Goal: Task Accomplishment & Management: Manage account settings

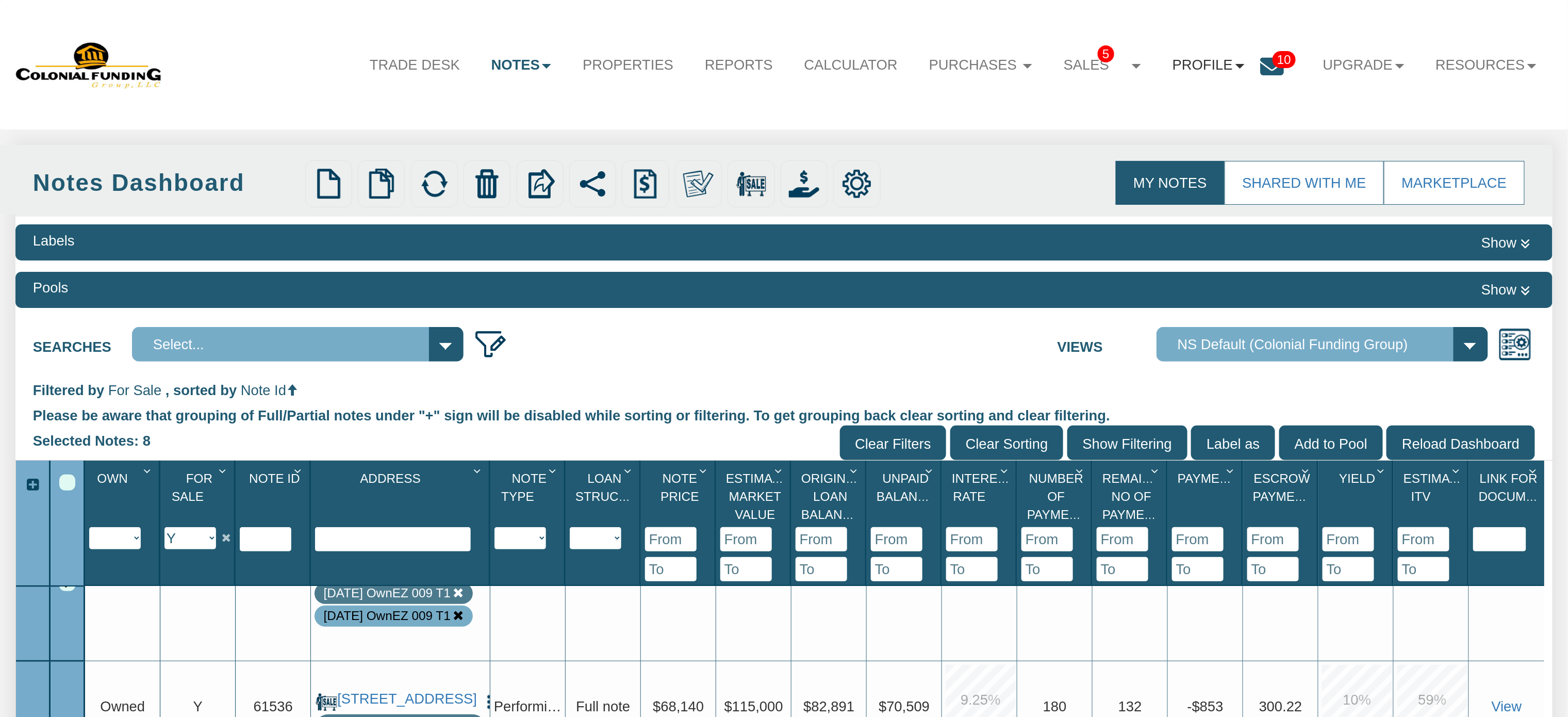
click at [1193, 60] on link "Profile" at bounding box center [1209, 65] width 103 height 42
click at [1164, 120] on link "Settings" at bounding box center [1215, 114] width 183 height 27
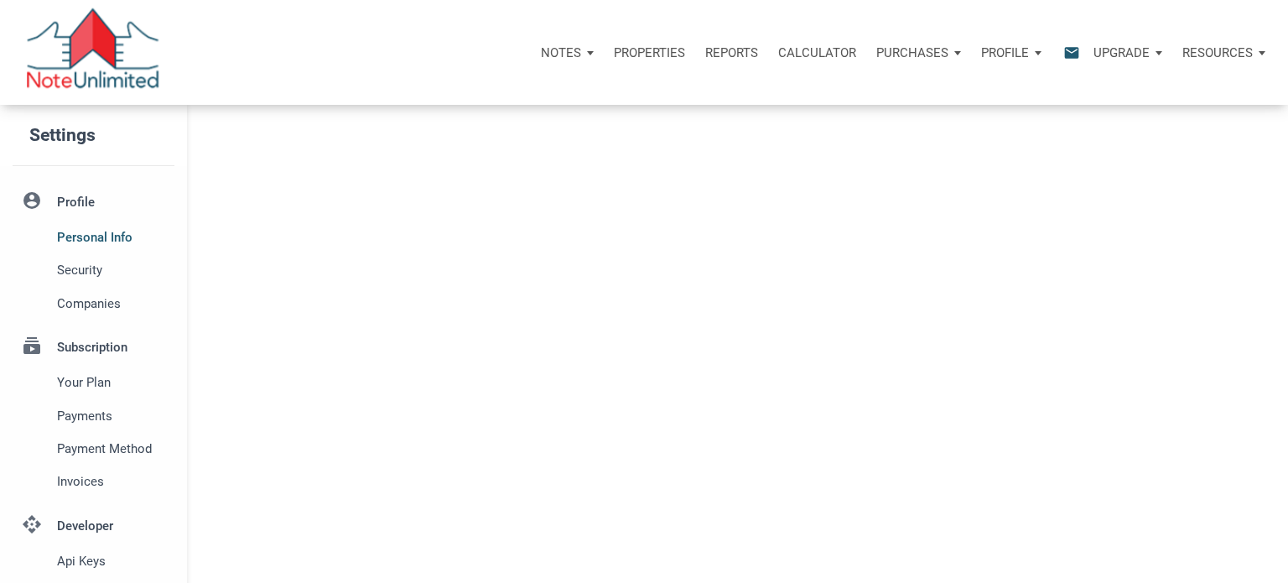
select select
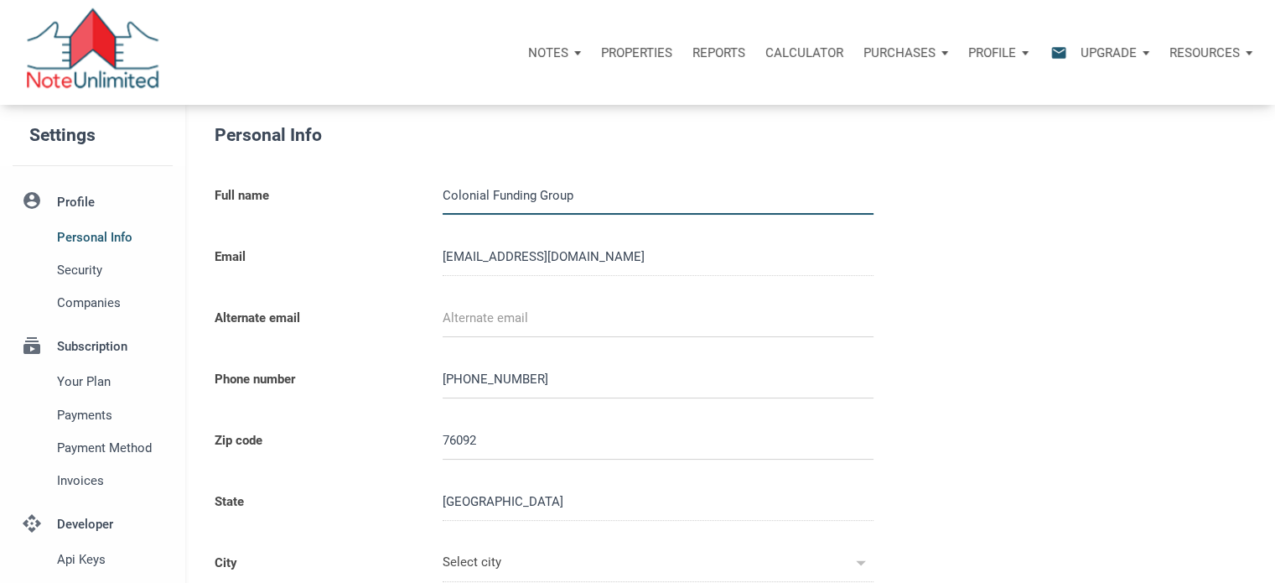
type input "SOUTHLAKE"
select select
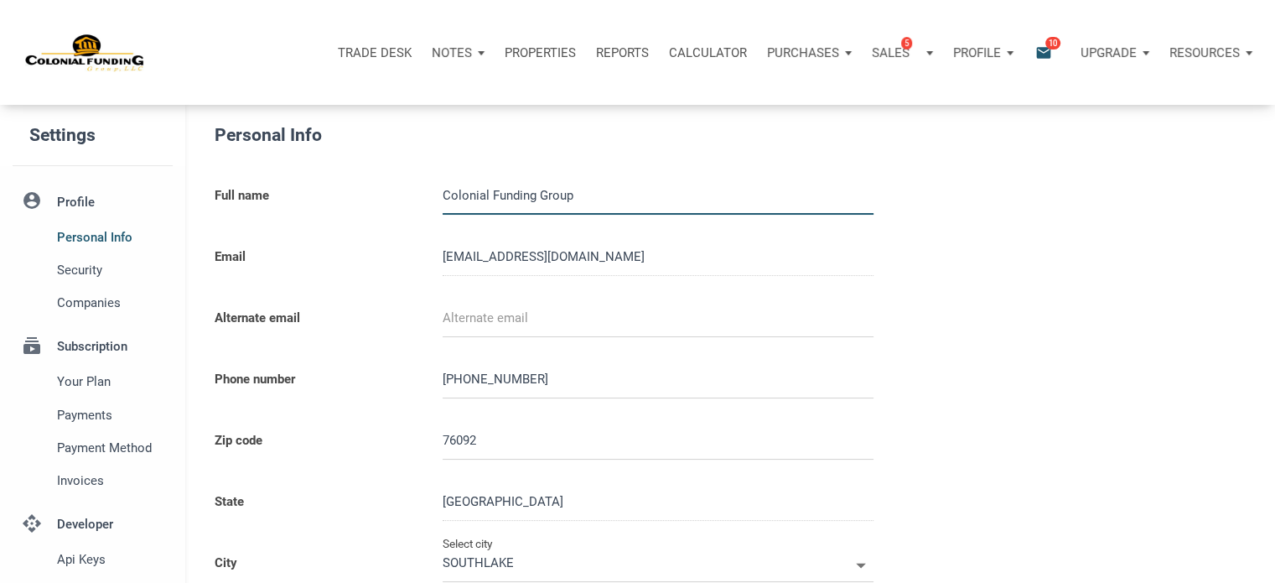
type input "0000000"
select select
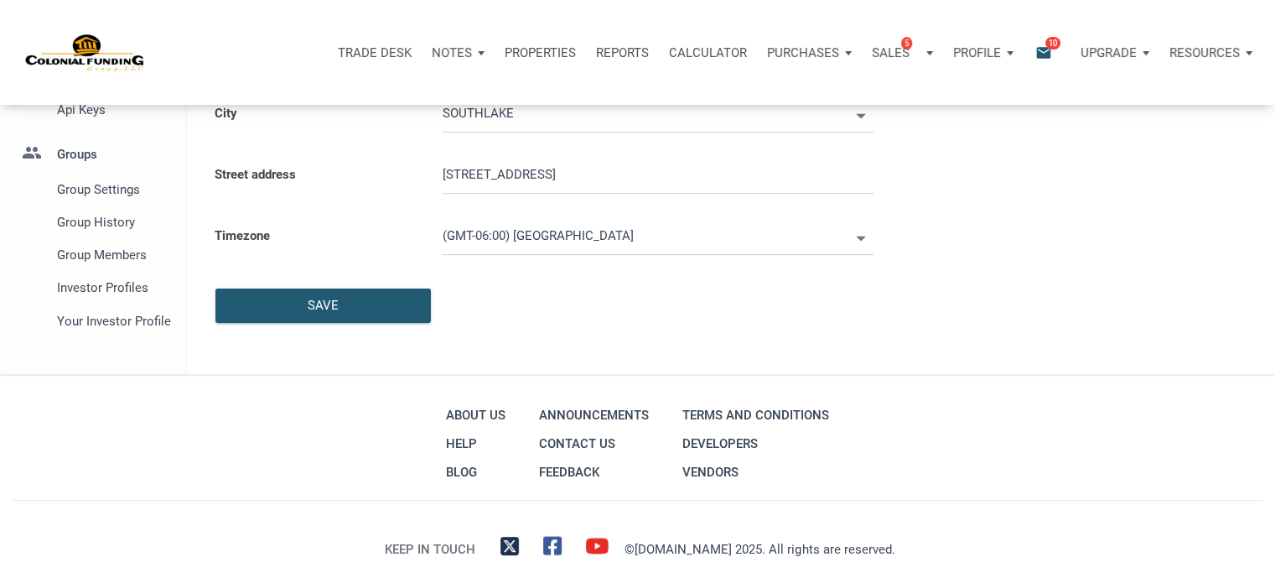
scroll to position [455, 0]
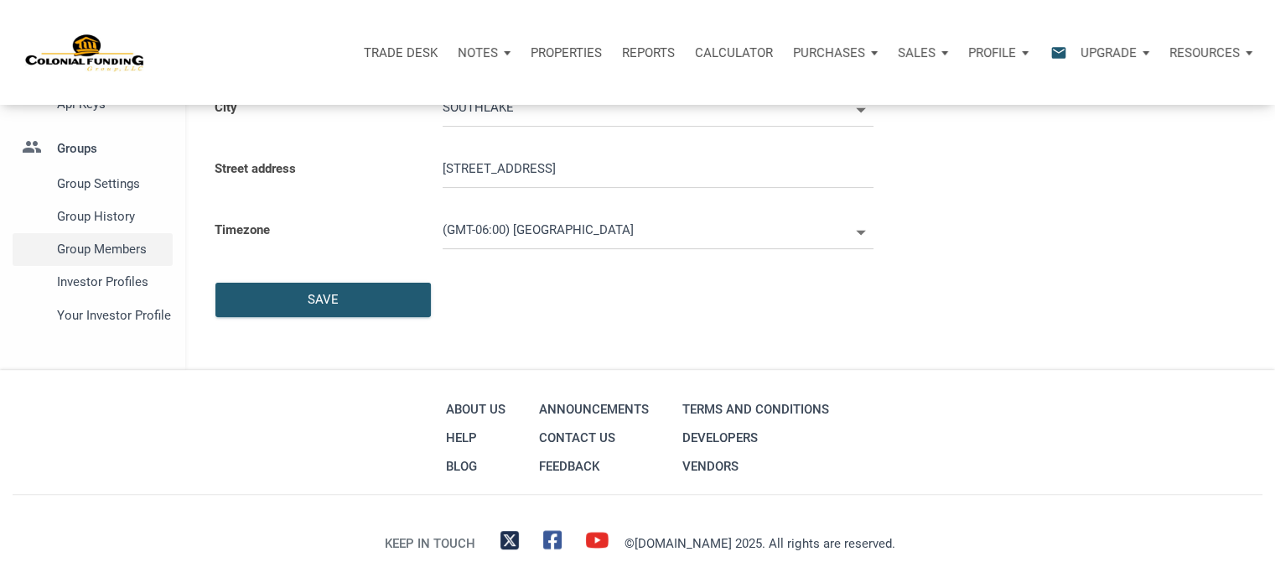
click at [115, 247] on span "Group Members" at bounding box center [111, 249] width 109 height 20
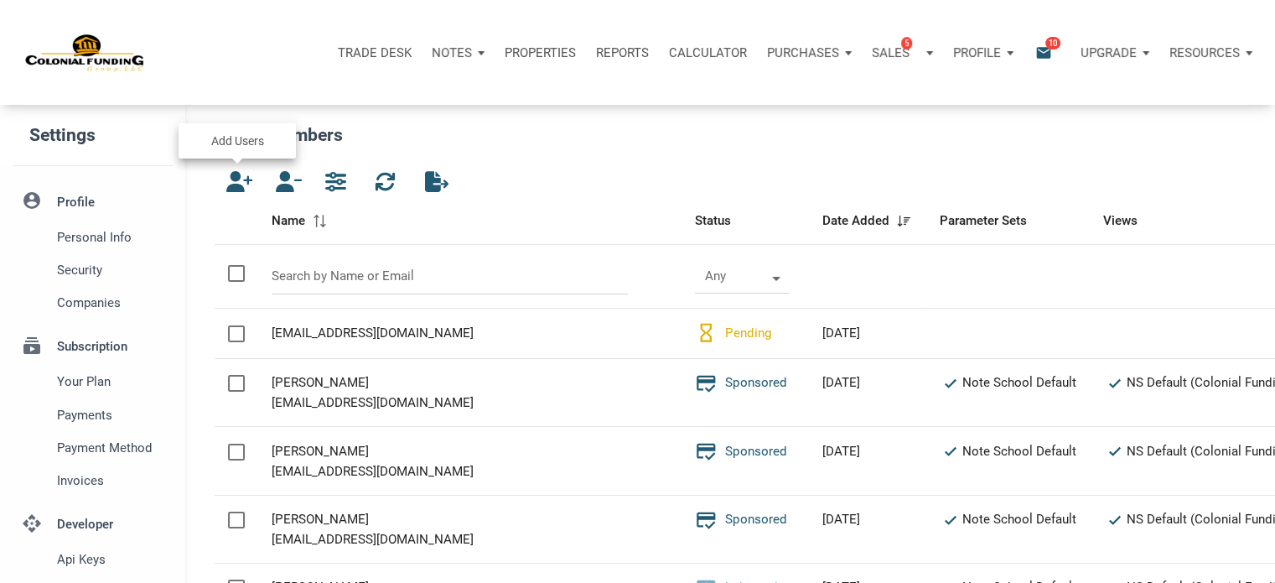
click at [238, 181] on icon "button" at bounding box center [236, 181] width 20 height 21
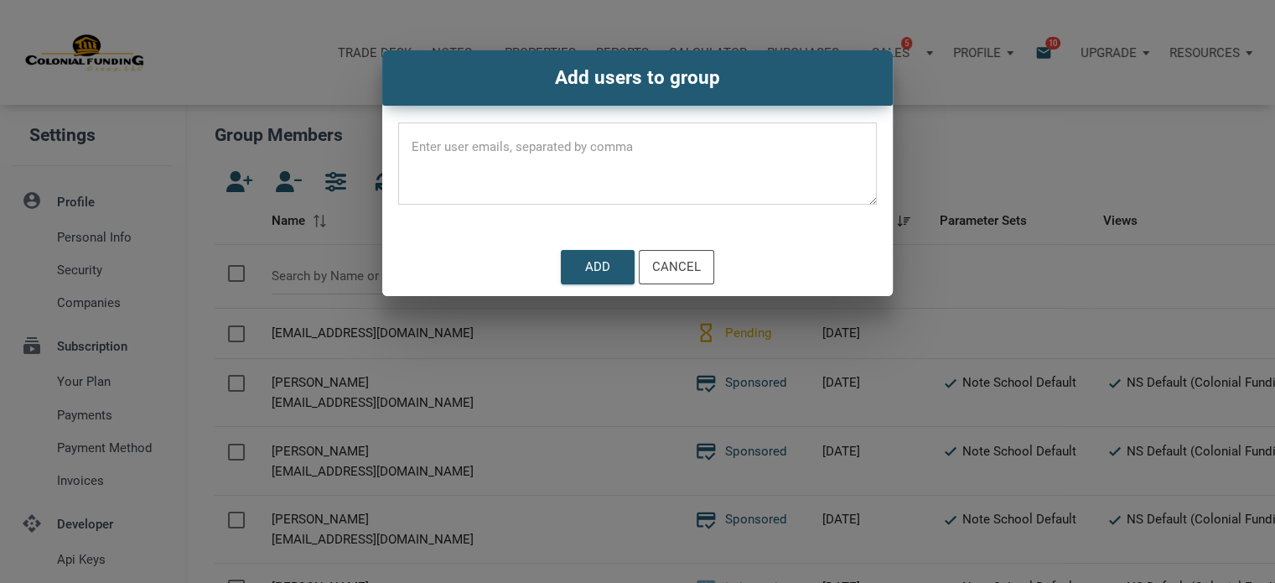
click at [532, 135] on textarea at bounding box center [637, 168] width 479 height 71
paste textarea "jochoa409@gmail.com"
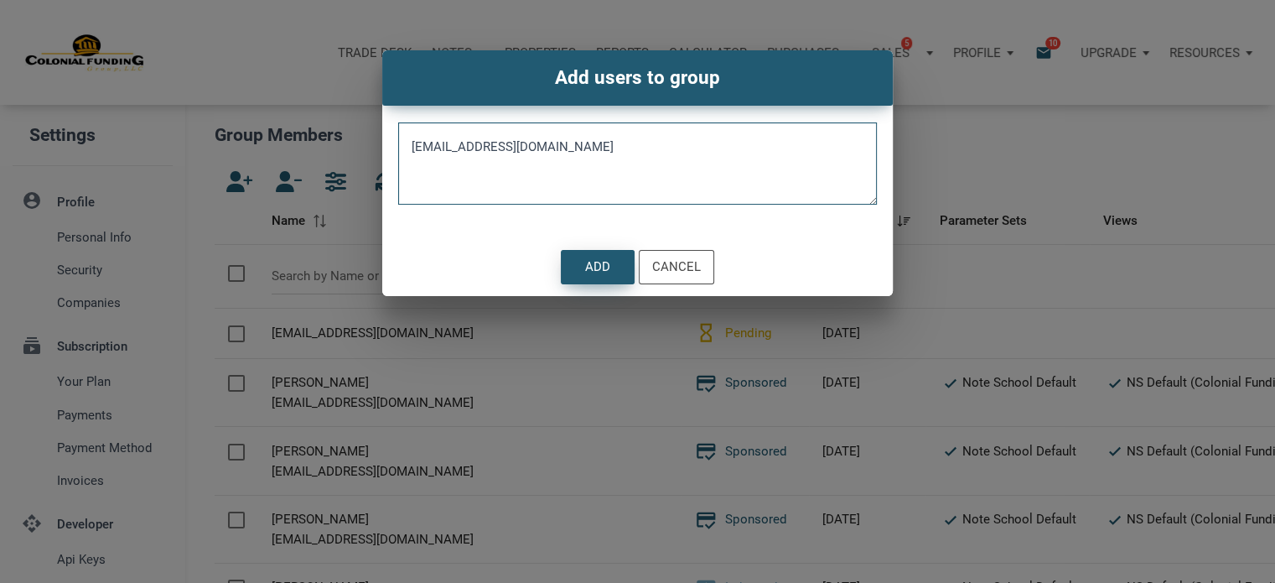
type textarea "jochoa409@gmail.com"
click at [594, 270] on div "Add" at bounding box center [597, 266] width 25 height 19
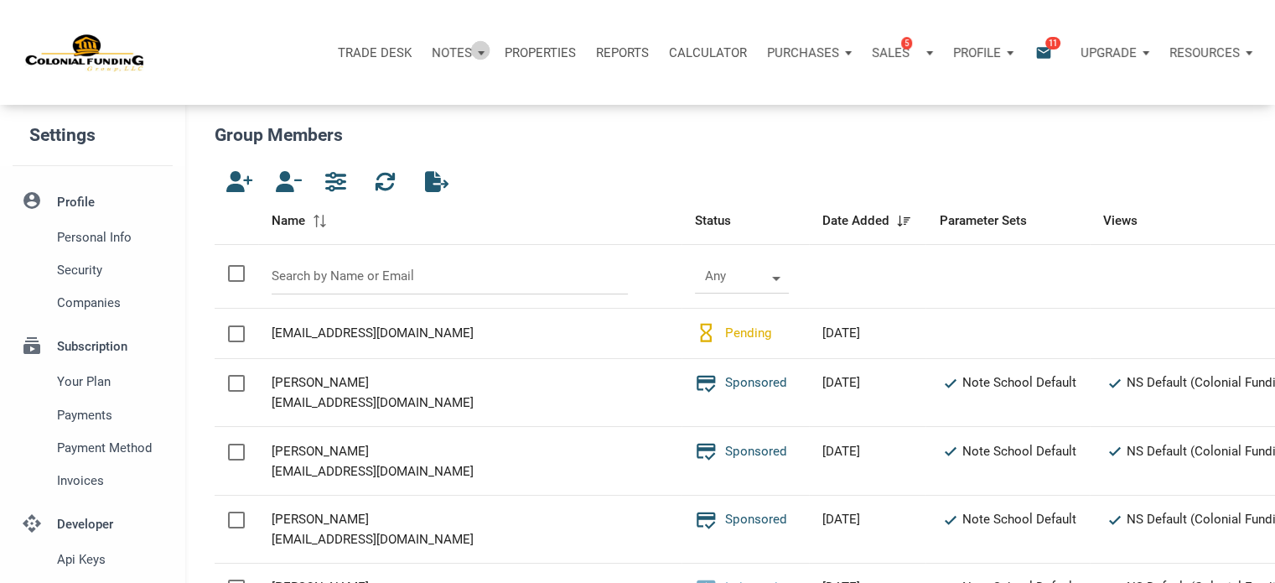
click at [480, 49] on div "Notes" at bounding box center [458, 53] width 73 height 50
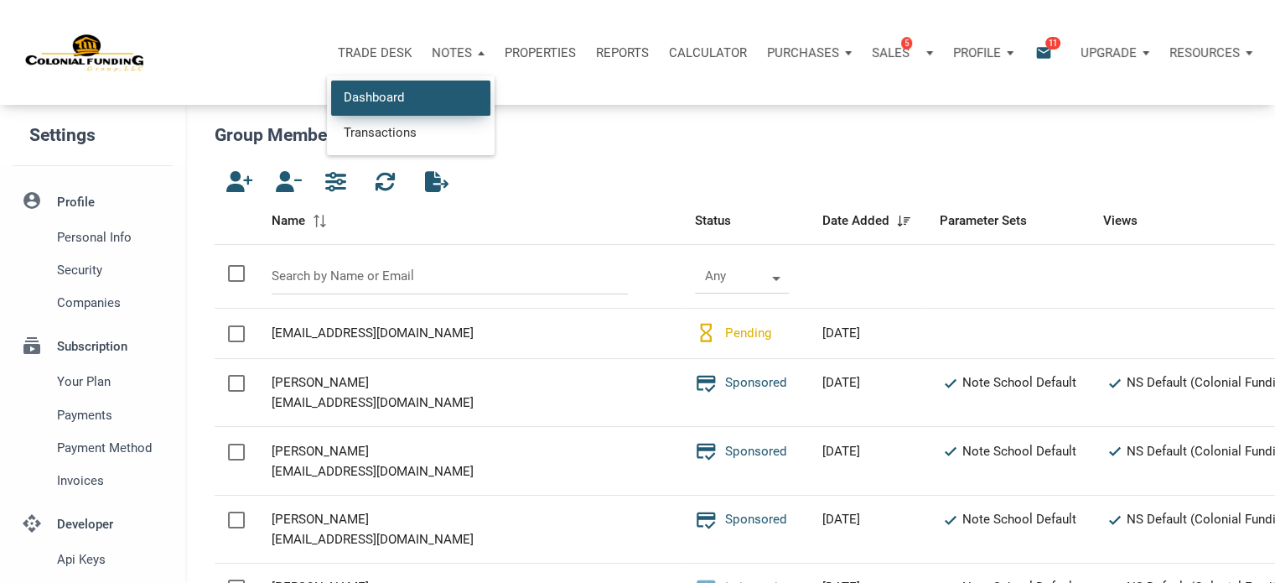
click at [379, 96] on link "Dashboard" at bounding box center [410, 97] width 159 height 34
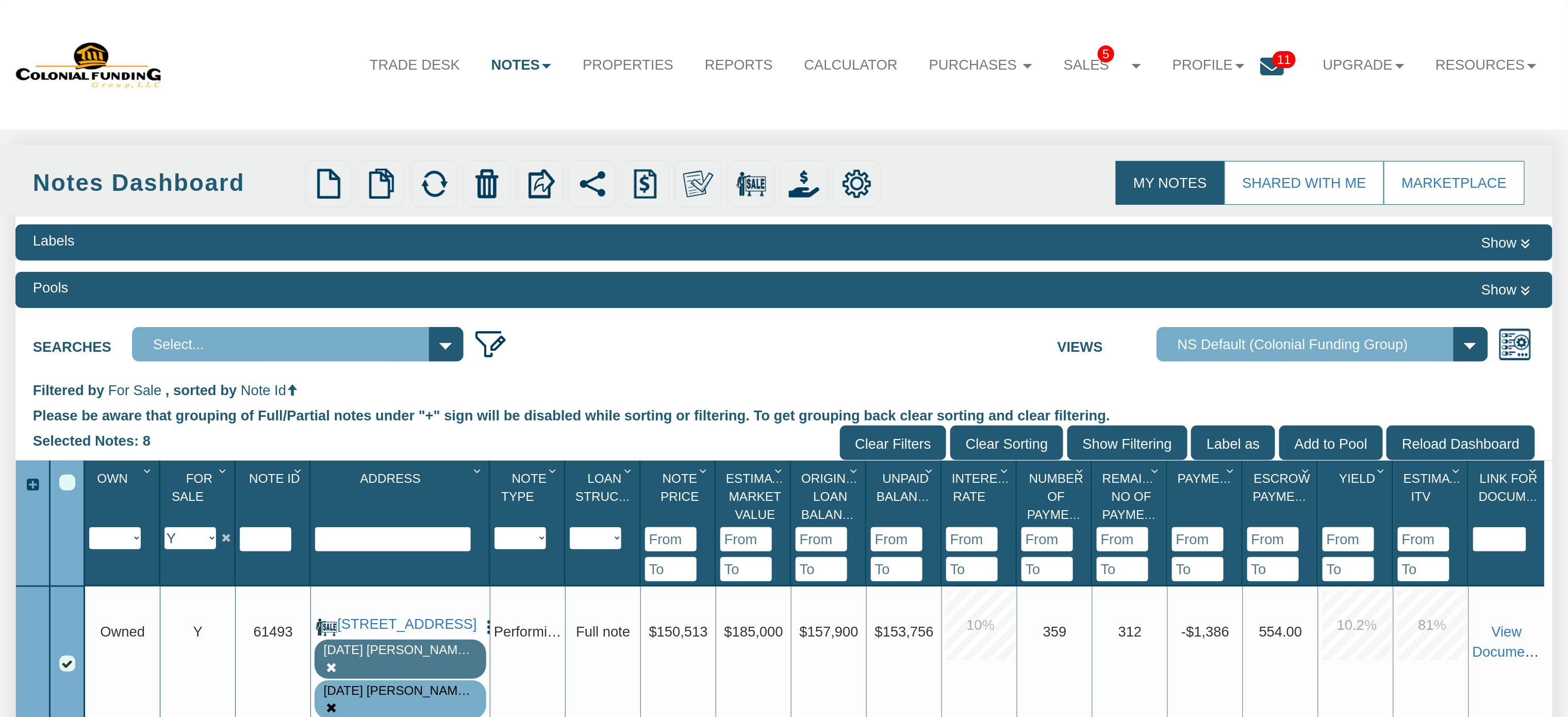
click at [1260, 65] on icon at bounding box center [1272, 67] width 24 height 24
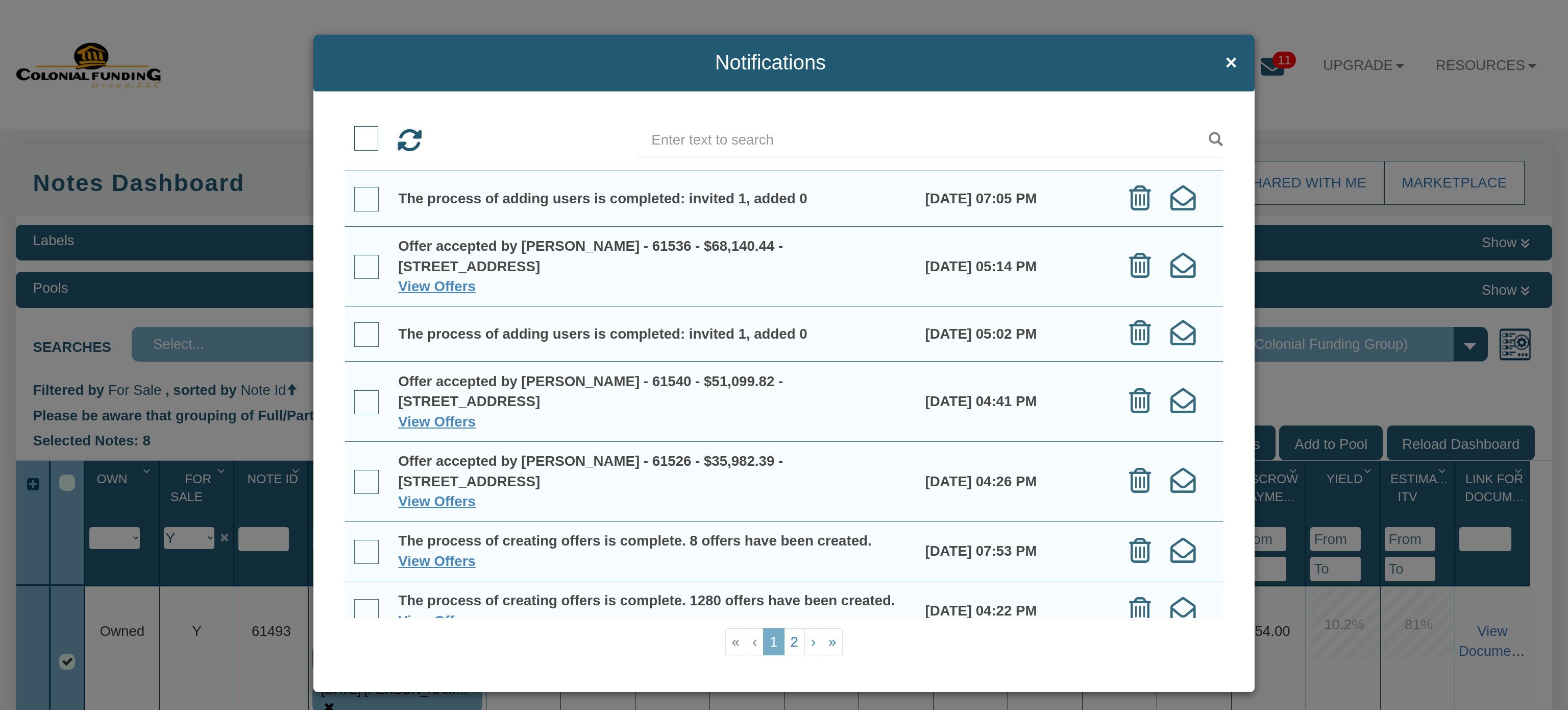
click at [1362, 96] on div "Notifications × 09/22/2025 07:05 PM «" at bounding box center [784, 355] width 1568 height 710
click at [1225, 60] on span "×" at bounding box center [1230, 63] width 12 height 23
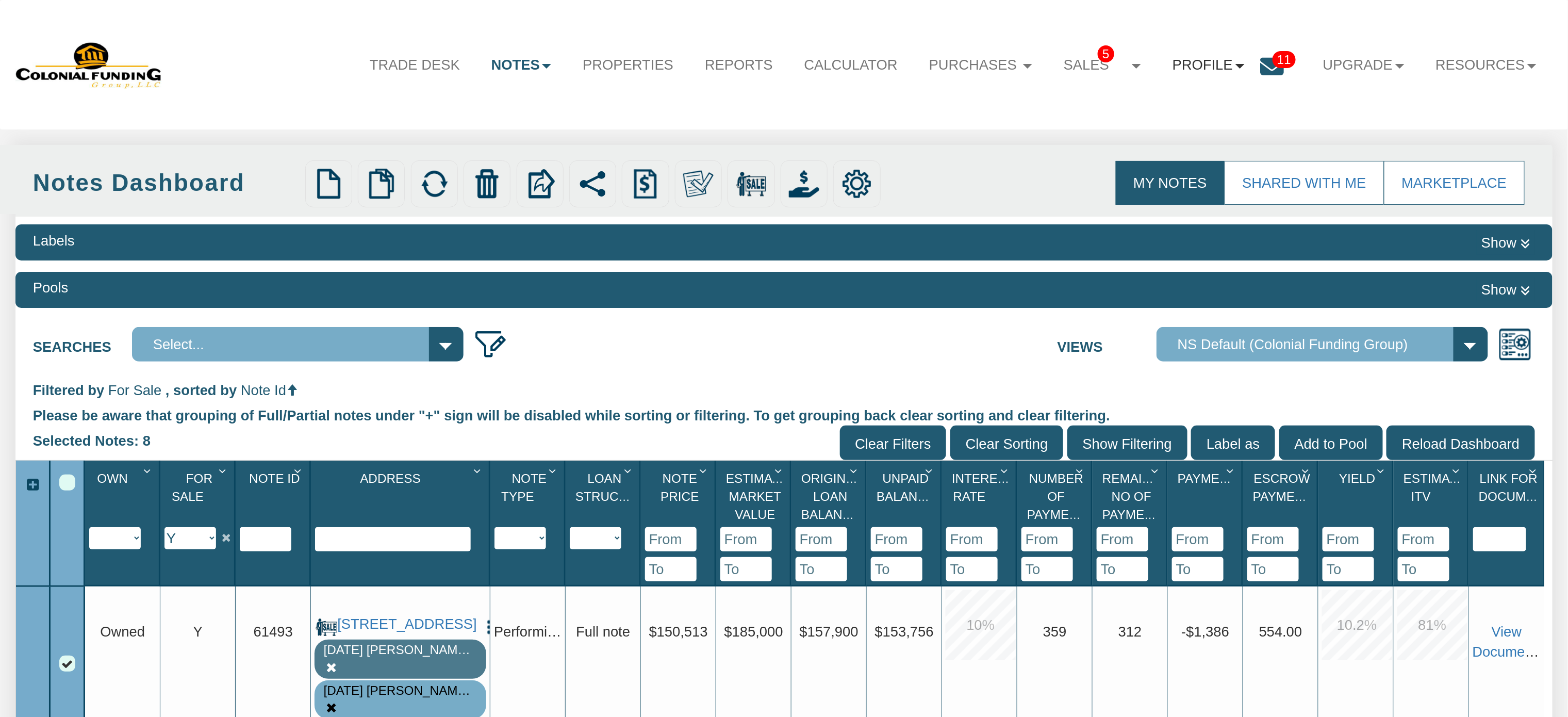
click at [1205, 62] on link "Profile" at bounding box center [1209, 65] width 103 height 42
click at [1152, 119] on link "Settings" at bounding box center [1215, 114] width 183 height 27
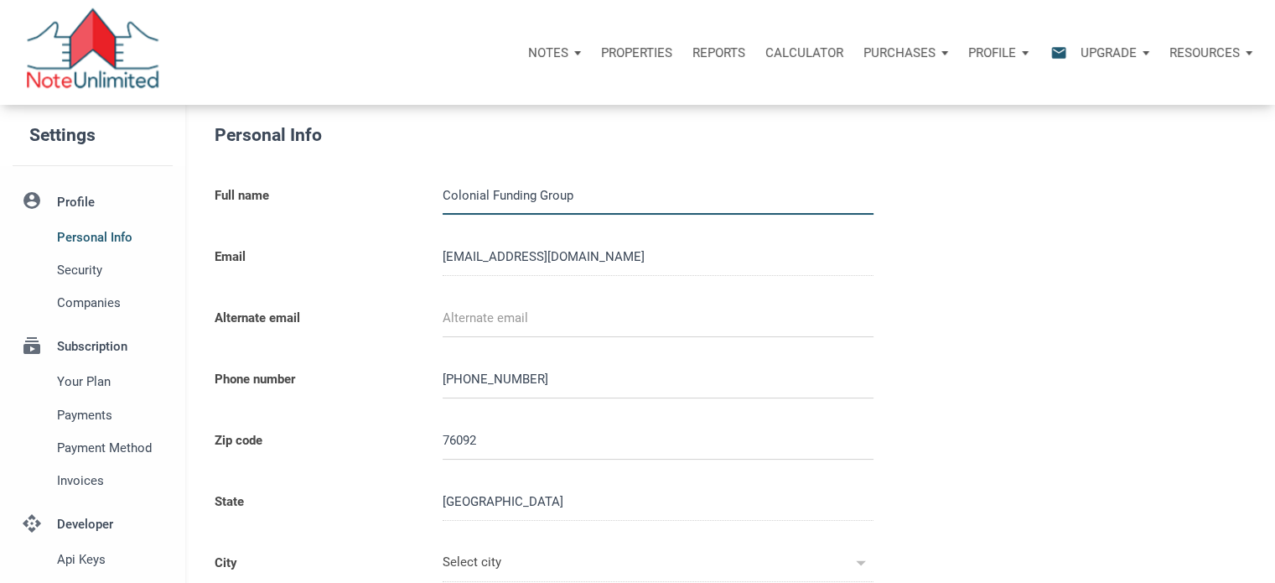
type input "SOUTHLAKE"
select select
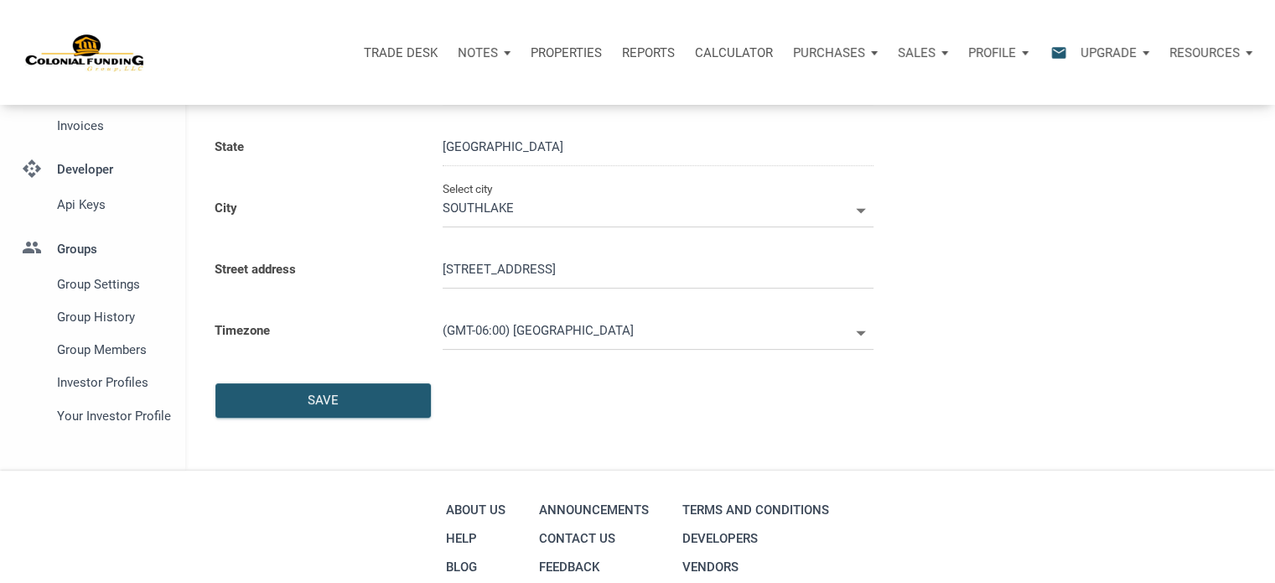
scroll to position [475, 0]
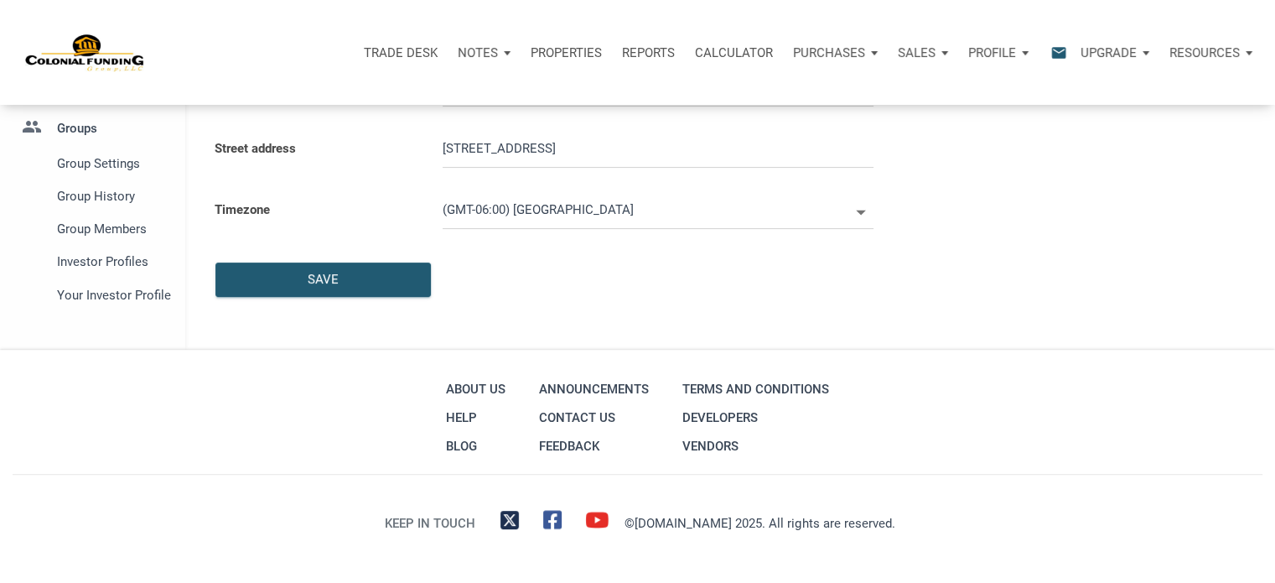
type input "0000000"
select select
click at [82, 264] on span "Investor Profiles" at bounding box center [111, 262] width 109 height 20
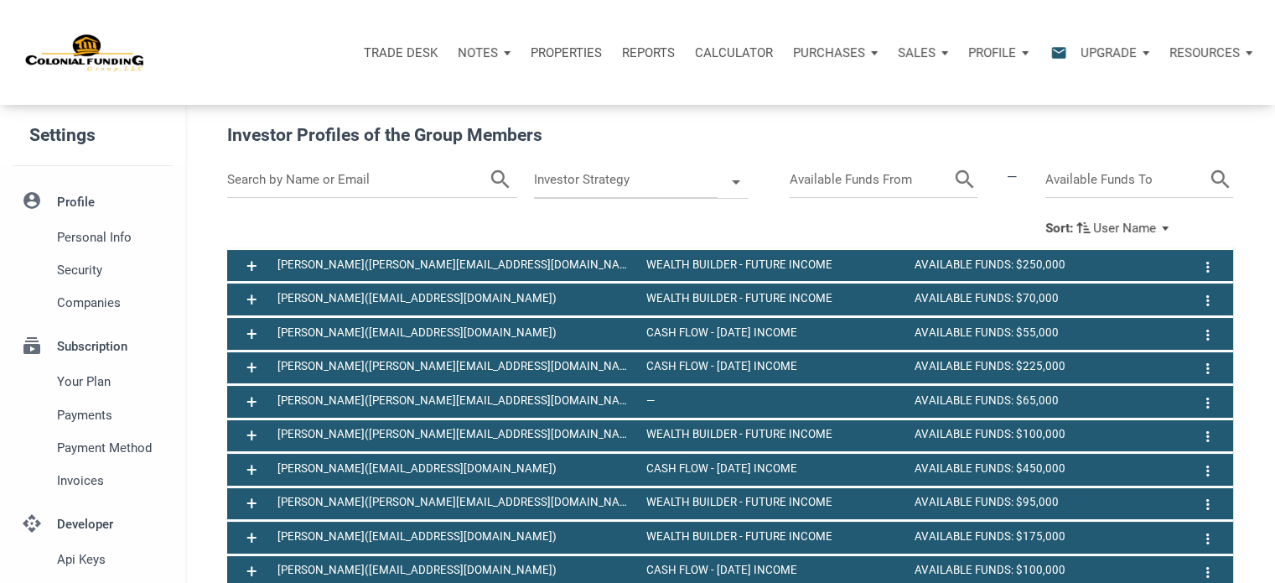
click at [292, 174] on input "text" at bounding box center [358, 180] width 262 height 36
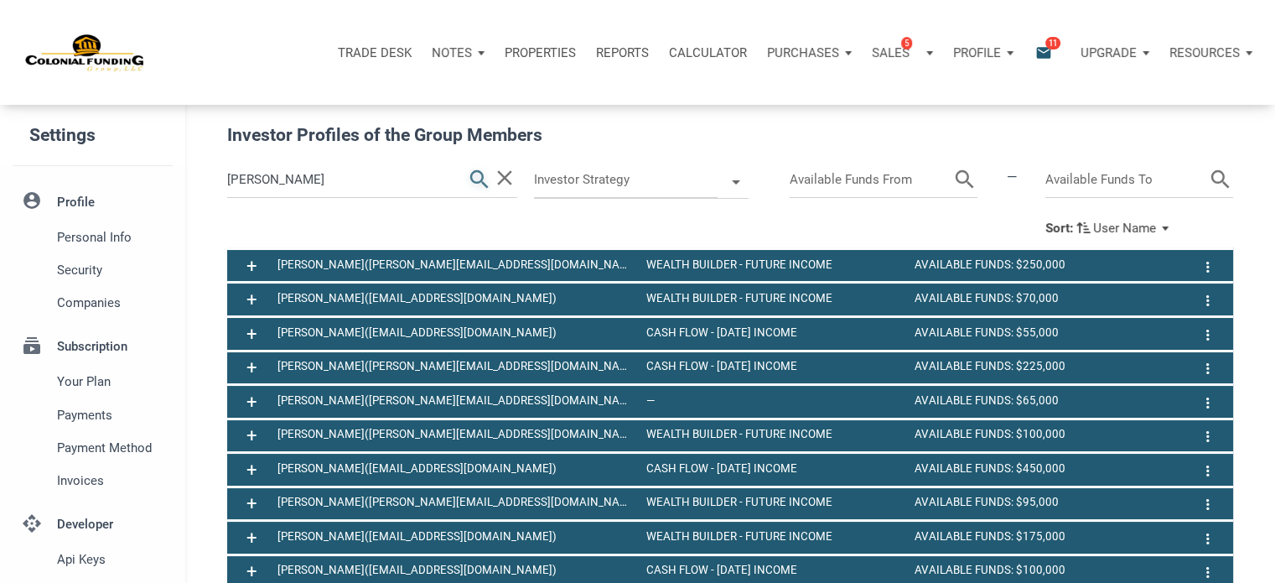
type input "joshua"
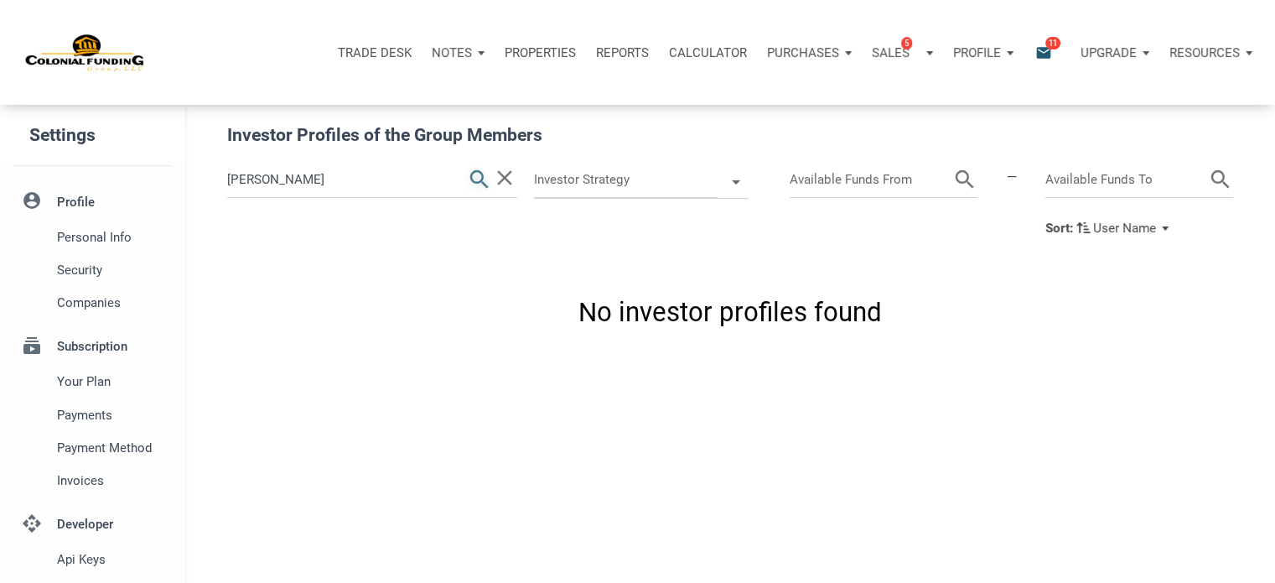
click at [480, 179] on icon "search" at bounding box center [479, 180] width 25 height 36
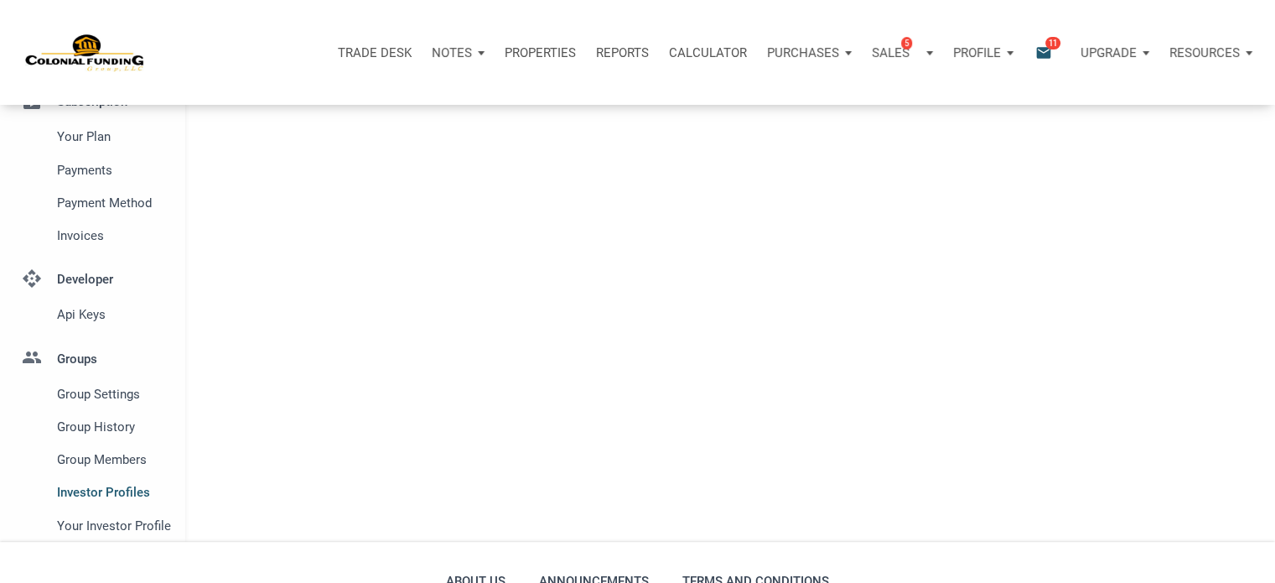
scroll to position [248, 0]
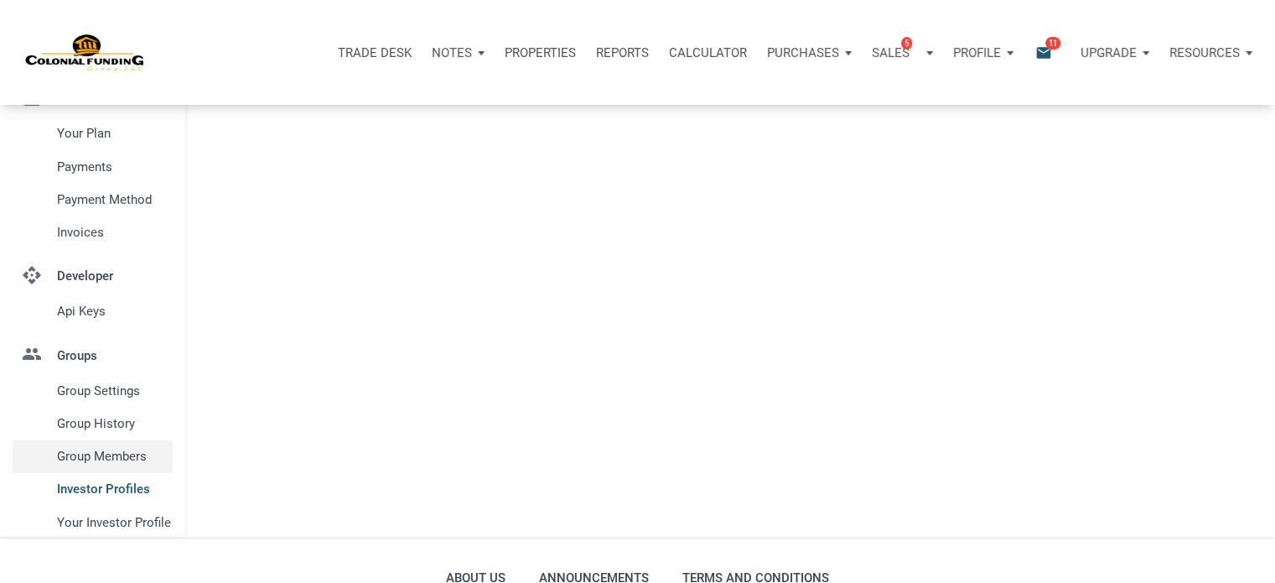
click at [97, 457] on span "Group Members" at bounding box center [111, 456] width 109 height 20
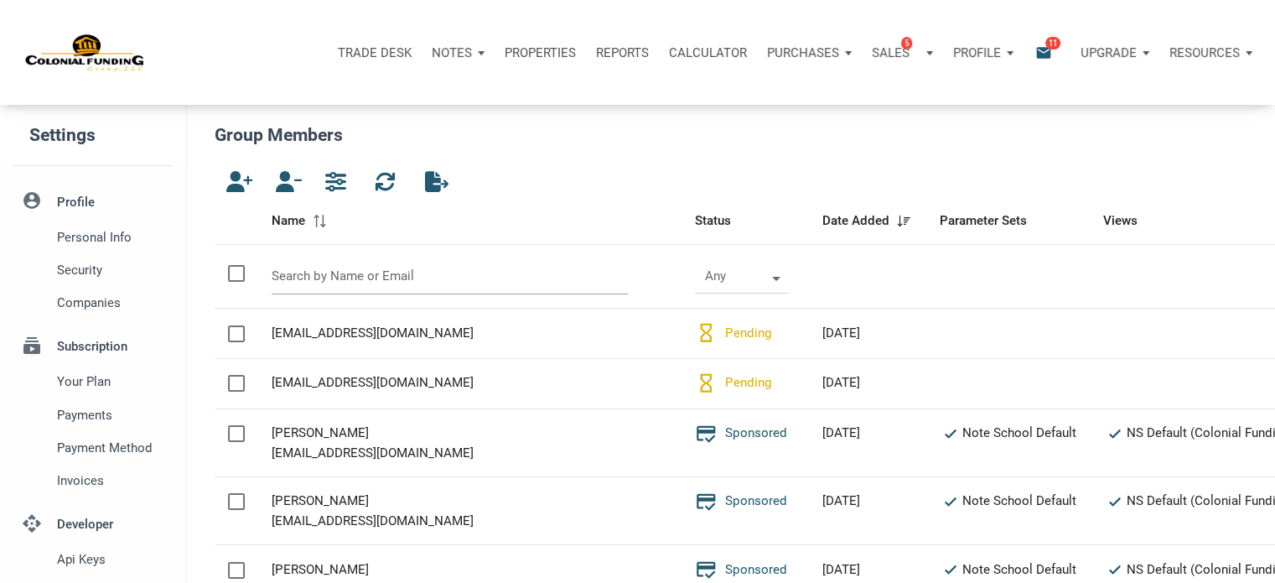
click at [343, 280] on input "text" at bounding box center [450, 276] width 357 height 36
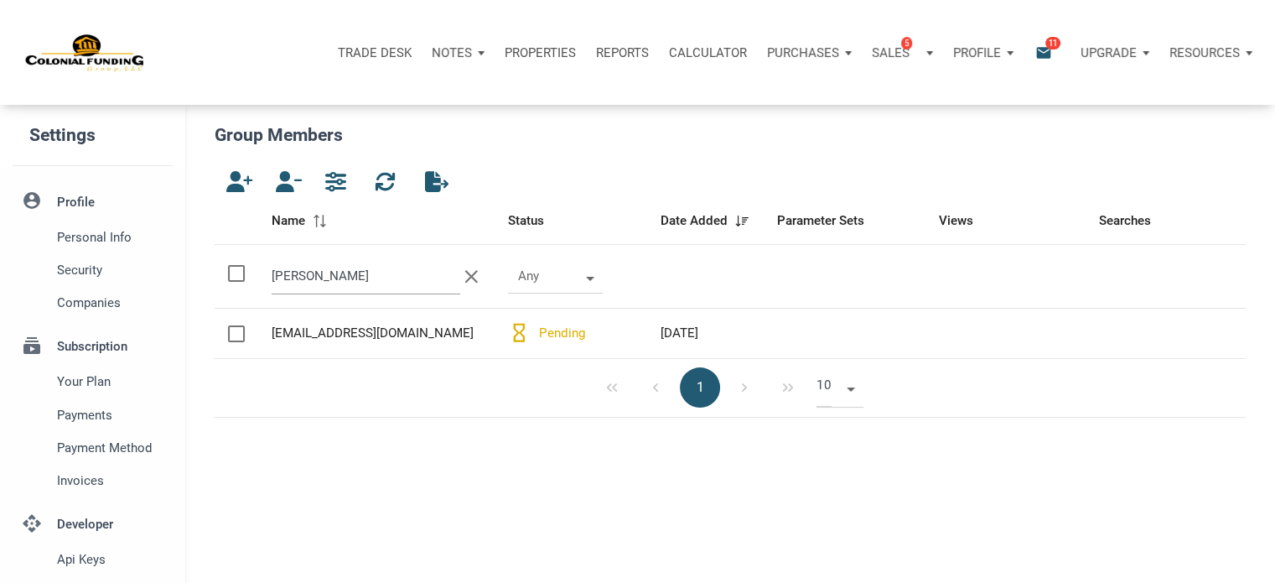
type input "josh"
drag, startPoint x: 449, startPoint y: 332, endPoint x: 269, endPoint y: 330, distance: 179.5
click at [269, 330] on td "Name joshuamweaver@hotmail.com" at bounding box center [376, 334] width 236 height 50
copy div "joshuamweaver@hotmail.com"
click at [475, 50] on div "Notes" at bounding box center [458, 53] width 73 height 50
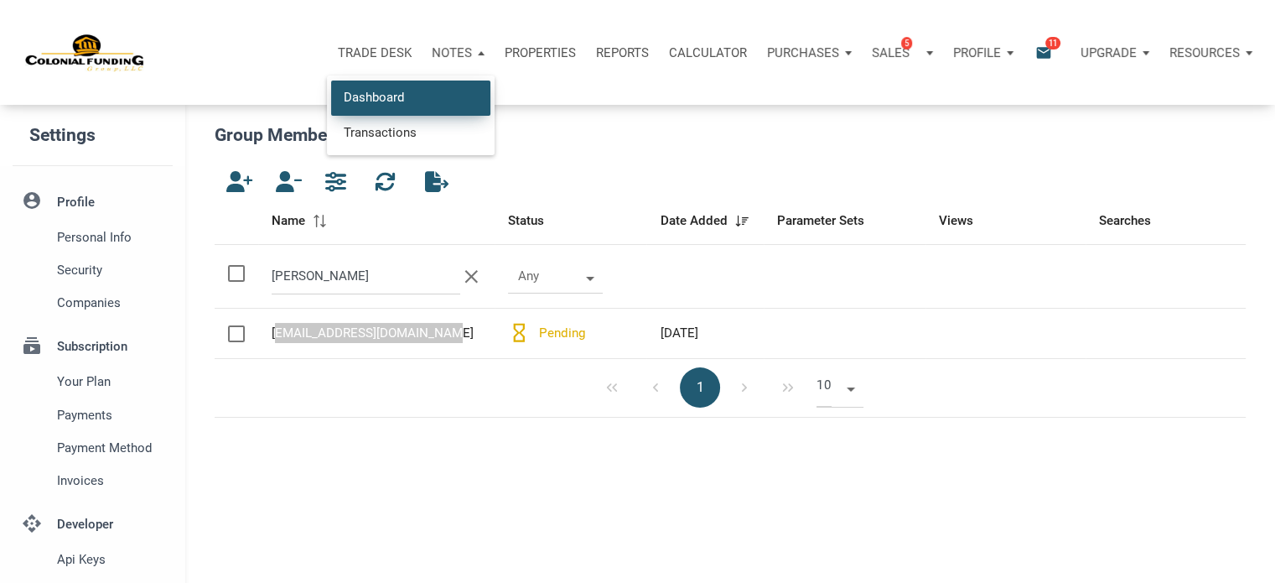
click at [387, 102] on link "Dashboard" at bounding box center [410, 97] width 159 height 34
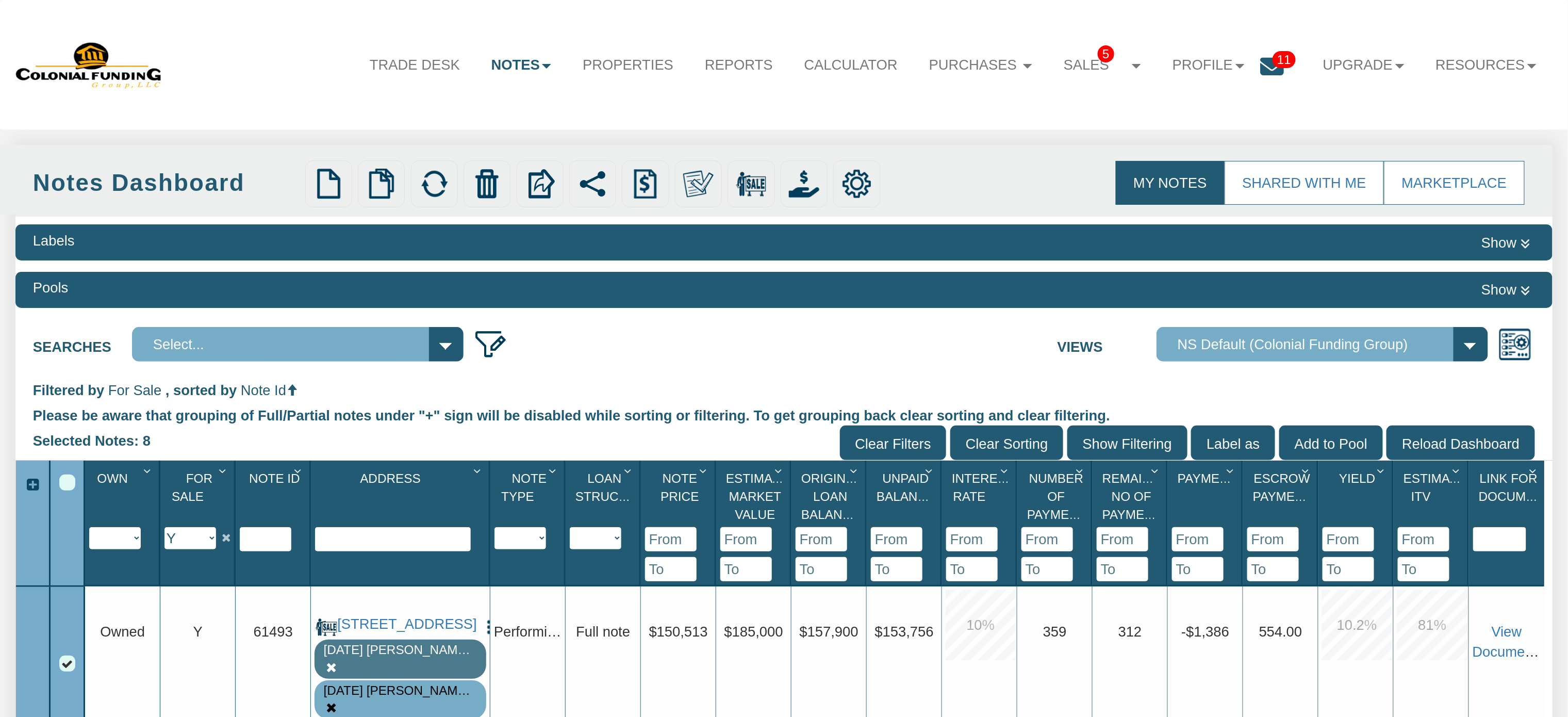
click at [68, 482] on div "Select All" at bounding box center [67, 482] width 16 height 16
click at [66, 485] on div "Select All" at bounding box center [67, 482] width 16 height 16
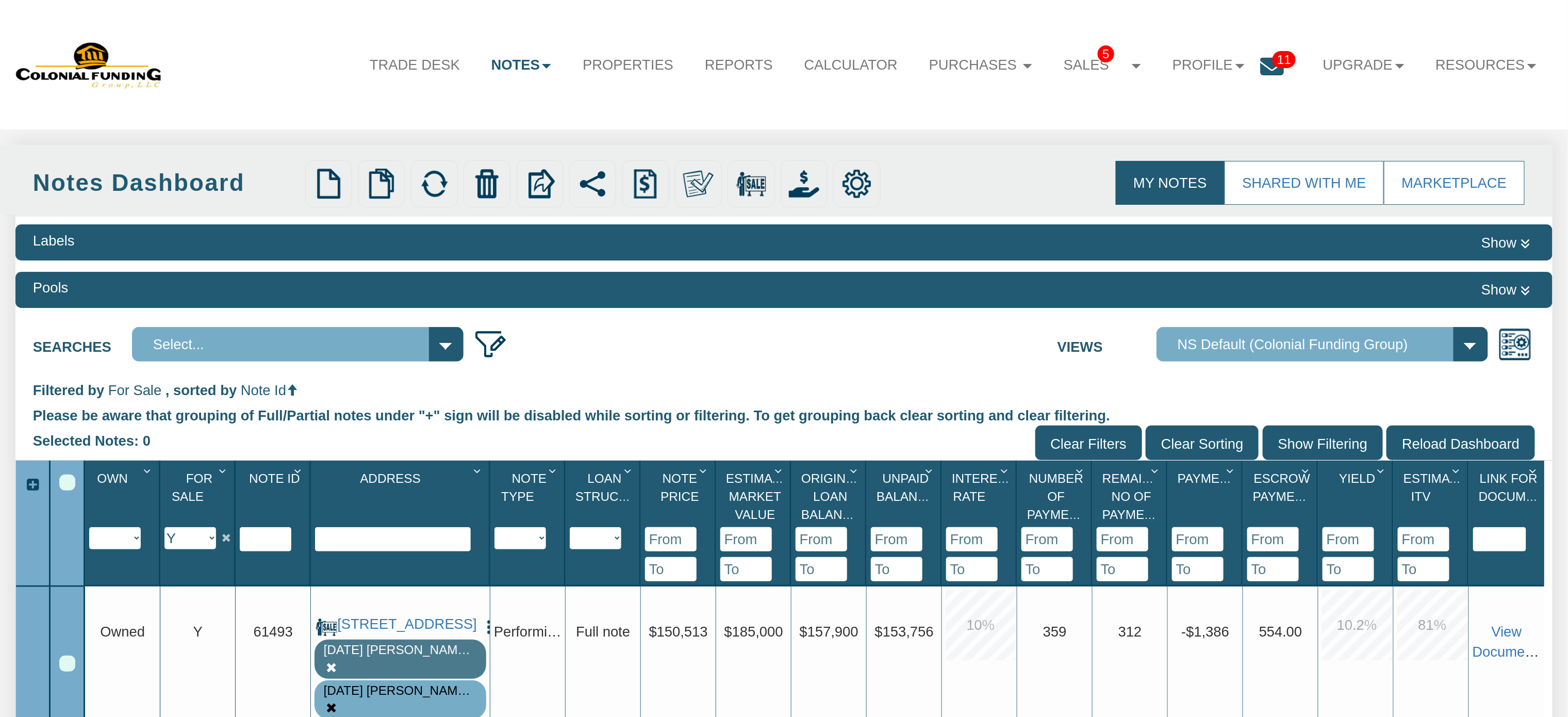
click at [66, 485] on div "Select All" at bounding box center [67, 482] width 16 height 16
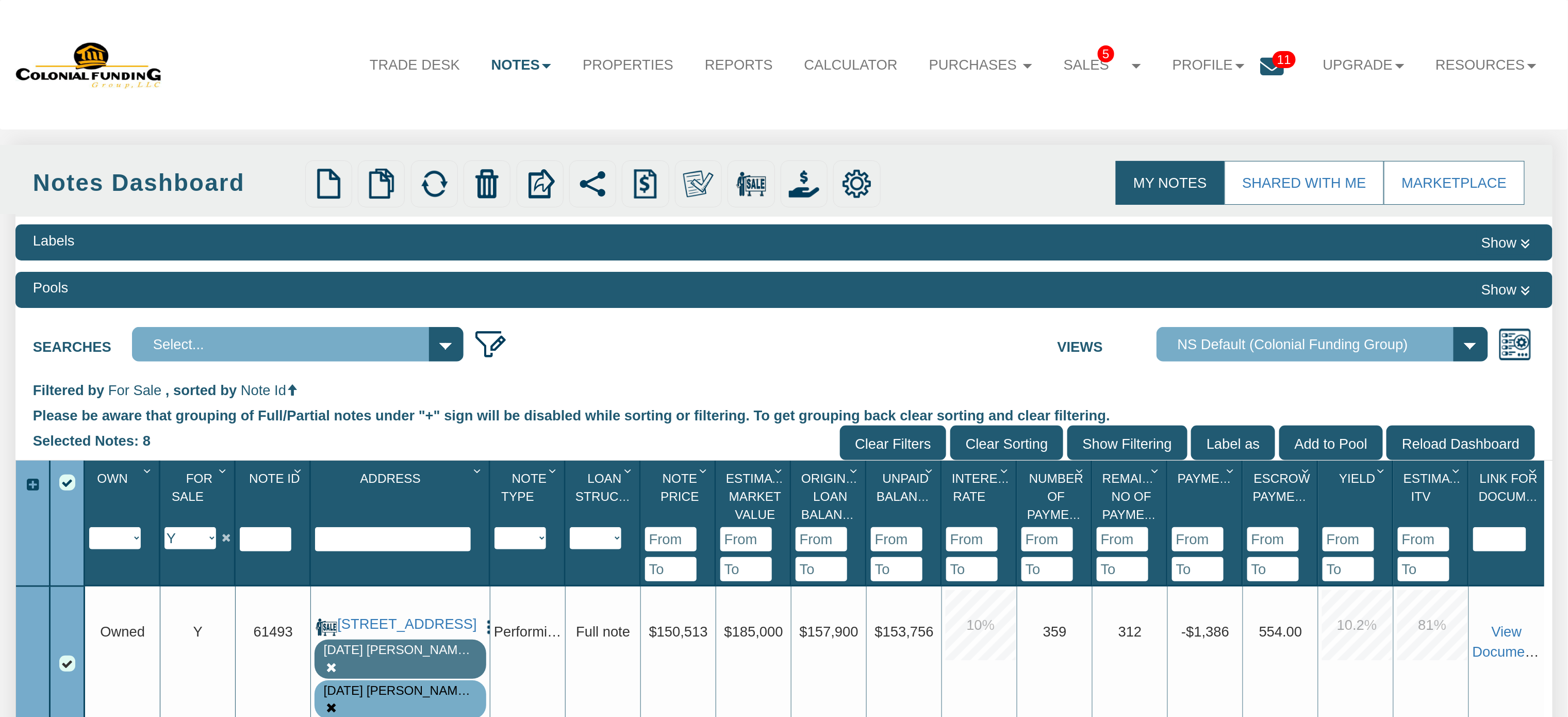
click at [66, 485] on div "Select All" at bounding box center [67, 482] width 16 height 16
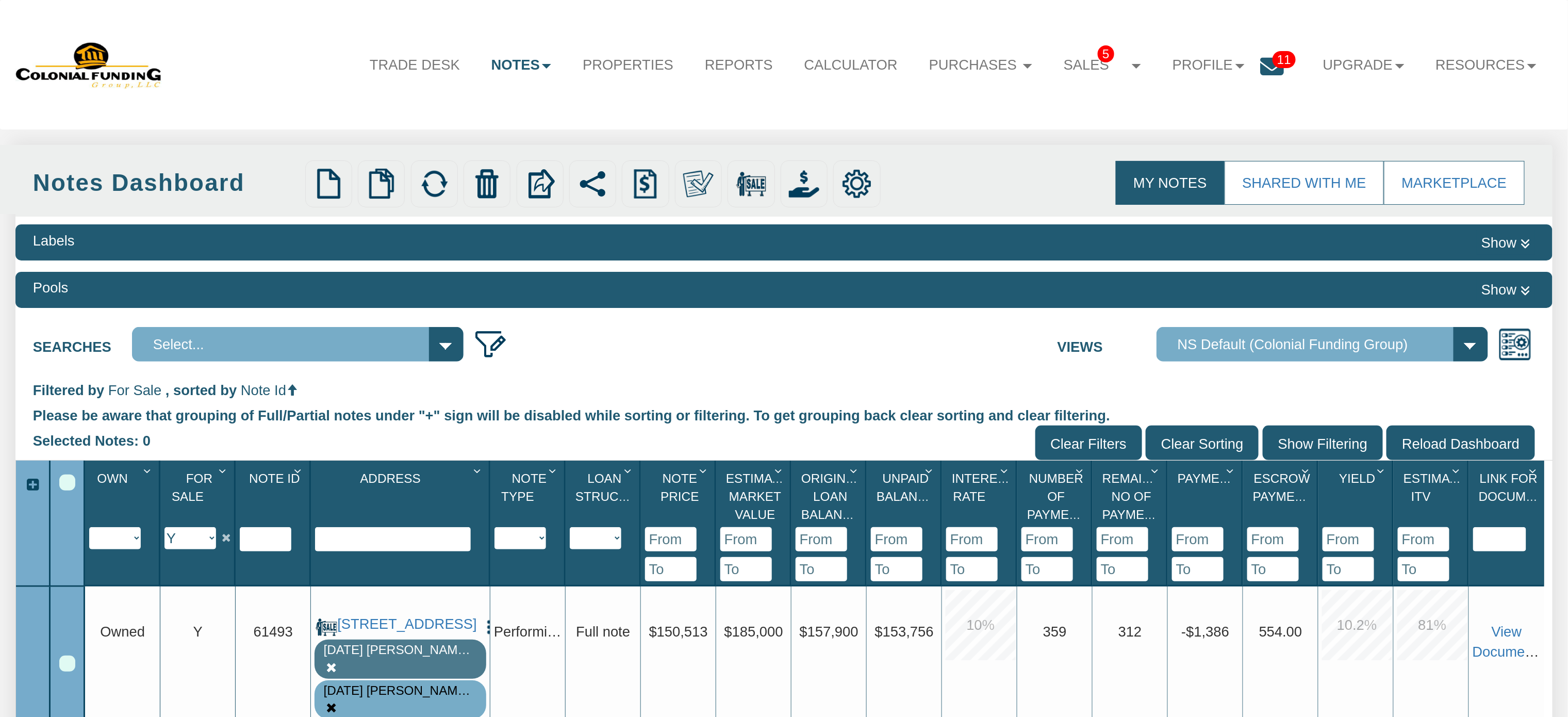
click at [251, 11] on nav "Menu Trade Desk Notes Dashboard Transactions Properties Reports Calculator 5 5 …" at bounding box center [784, 65] width 1568 height 129
click at [66, 485] on div "Select All" at bounding box center [67, 482] width 16 height 16
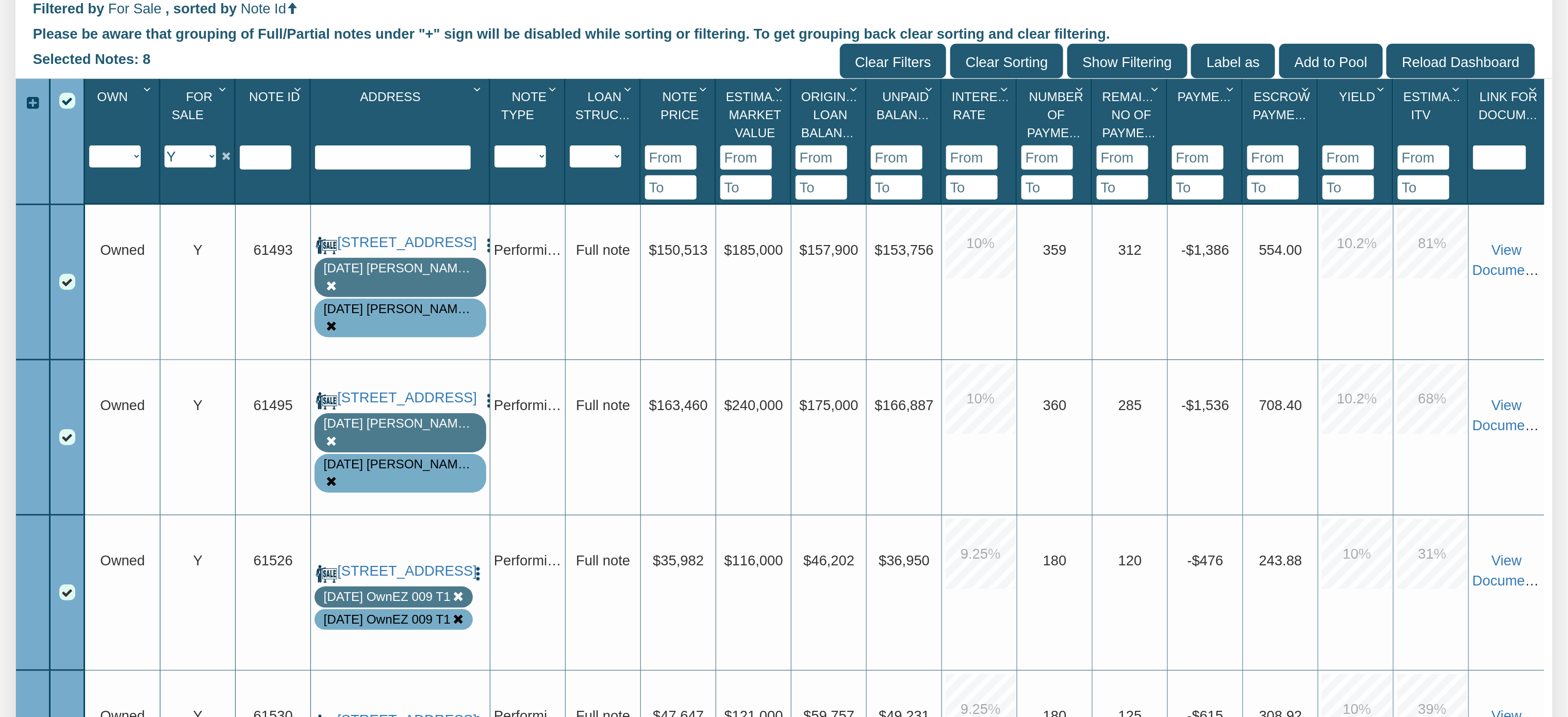
scroll to position [390, 0]
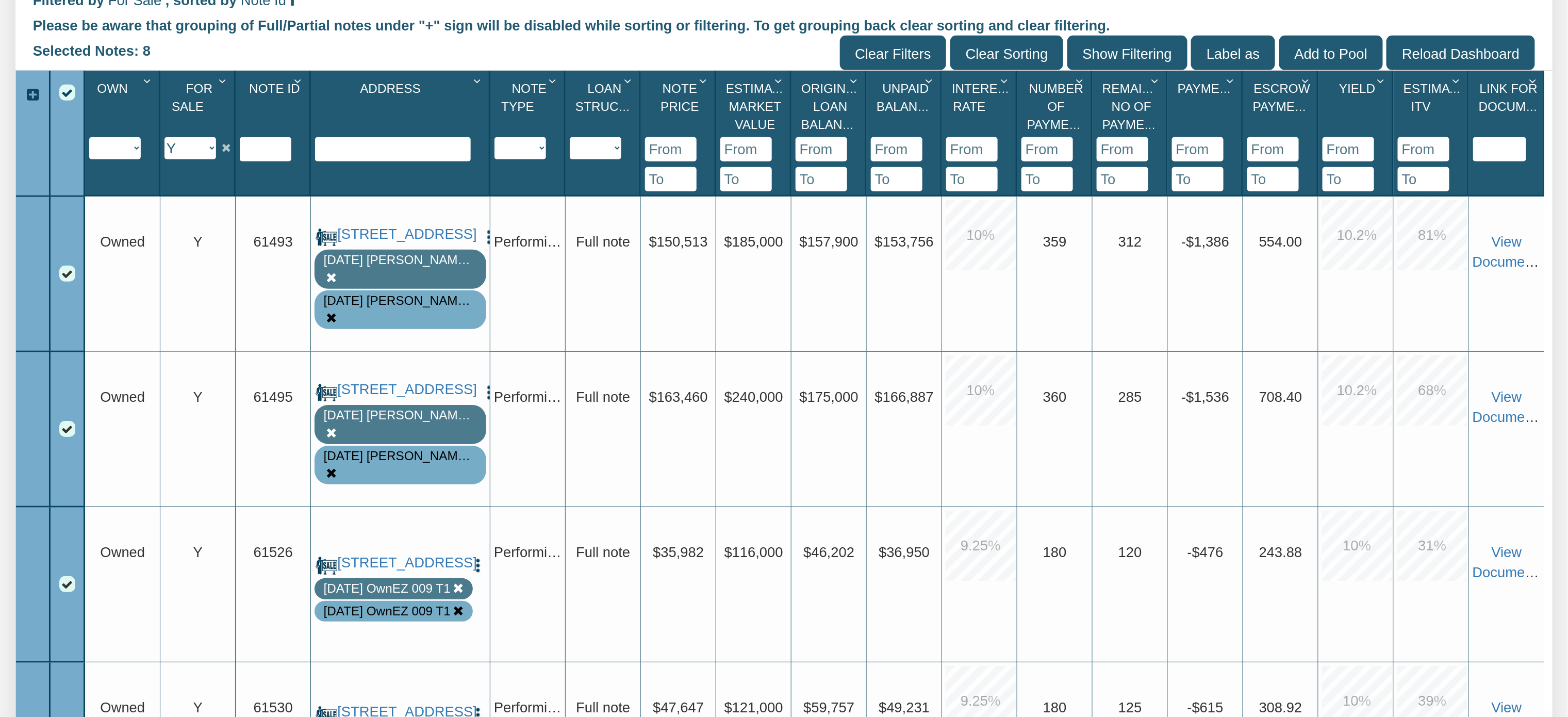
click at [481, 244] on img "button" at bounding box center [489, 237] width 17 height 17
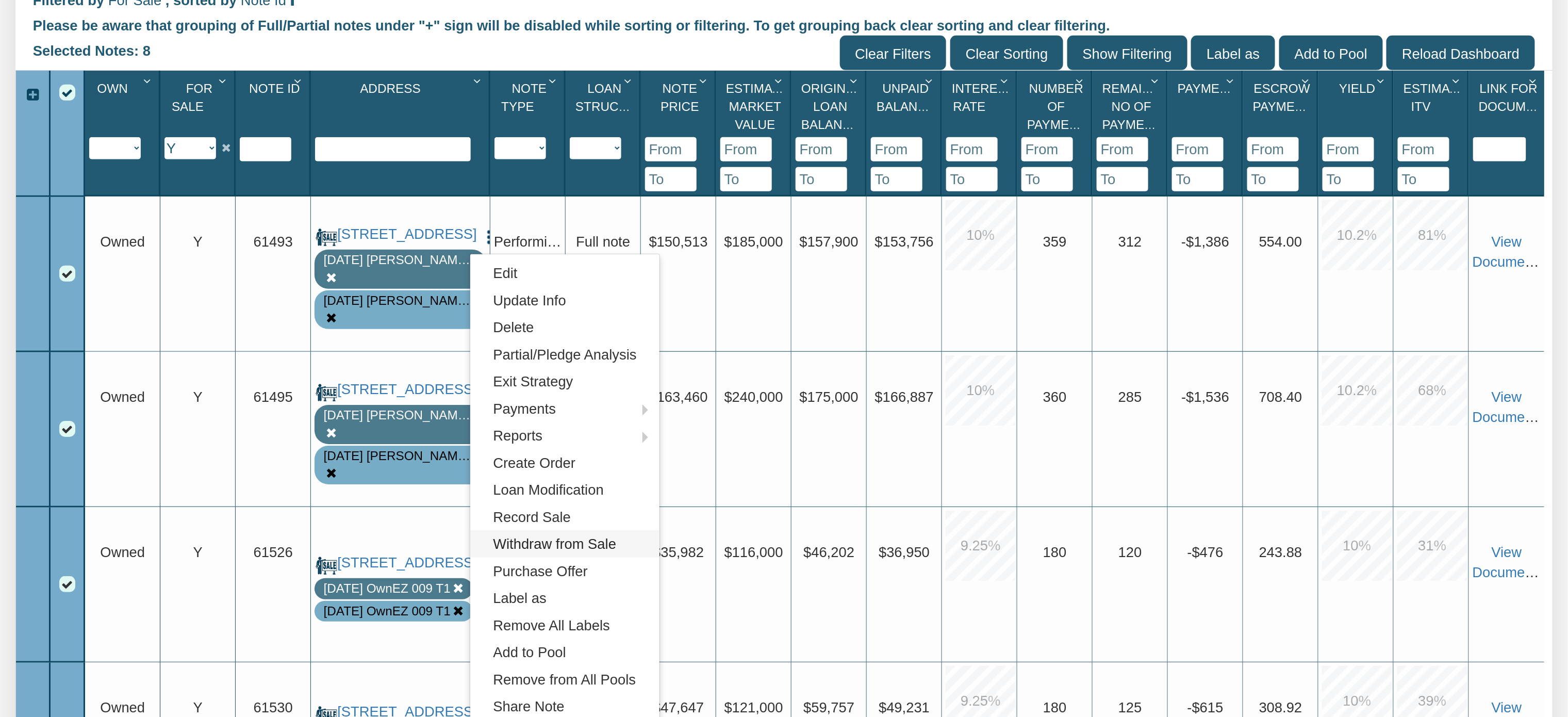
click at [569, 536] on link "Withdraw from Sale" at bounding box center [565, 544] width 189 height 27
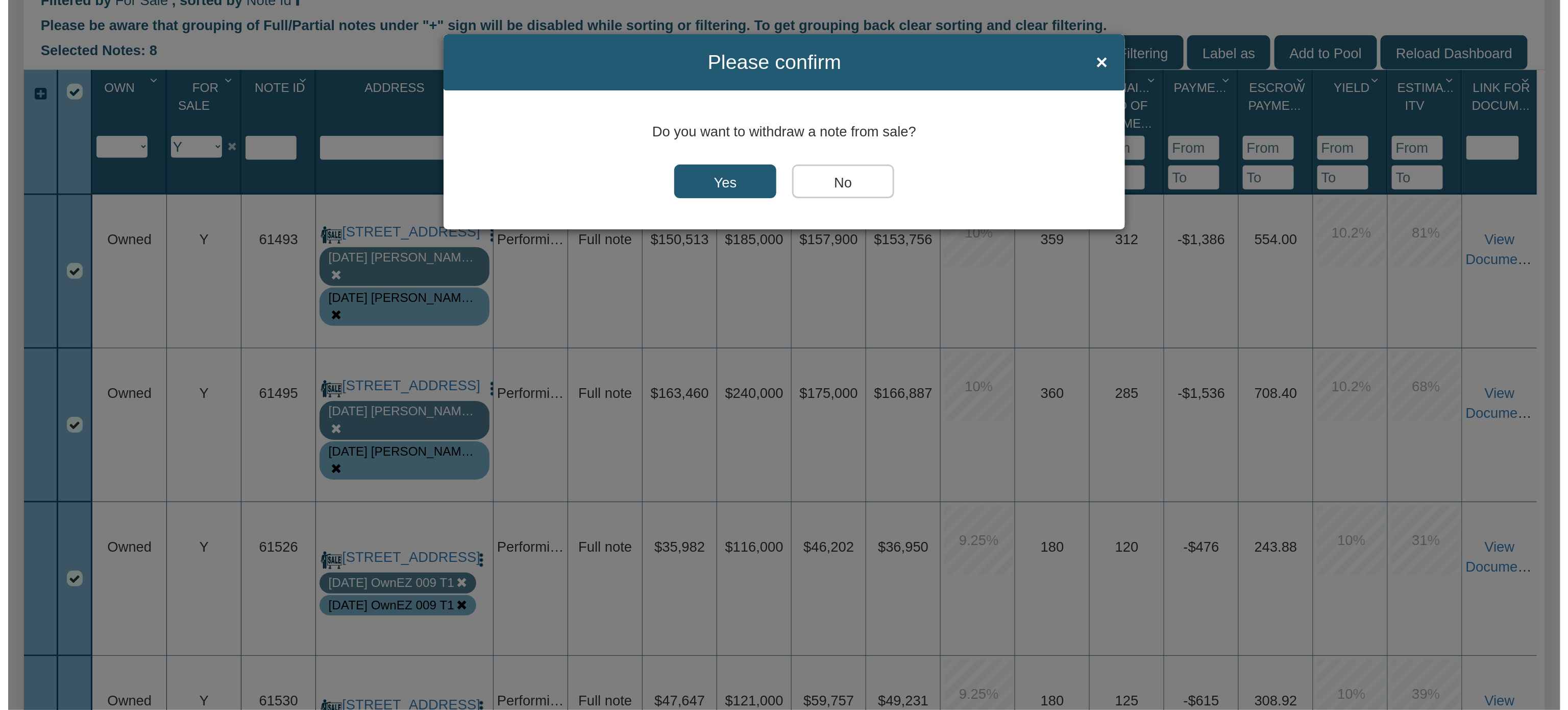
scroll to position [388, 0]
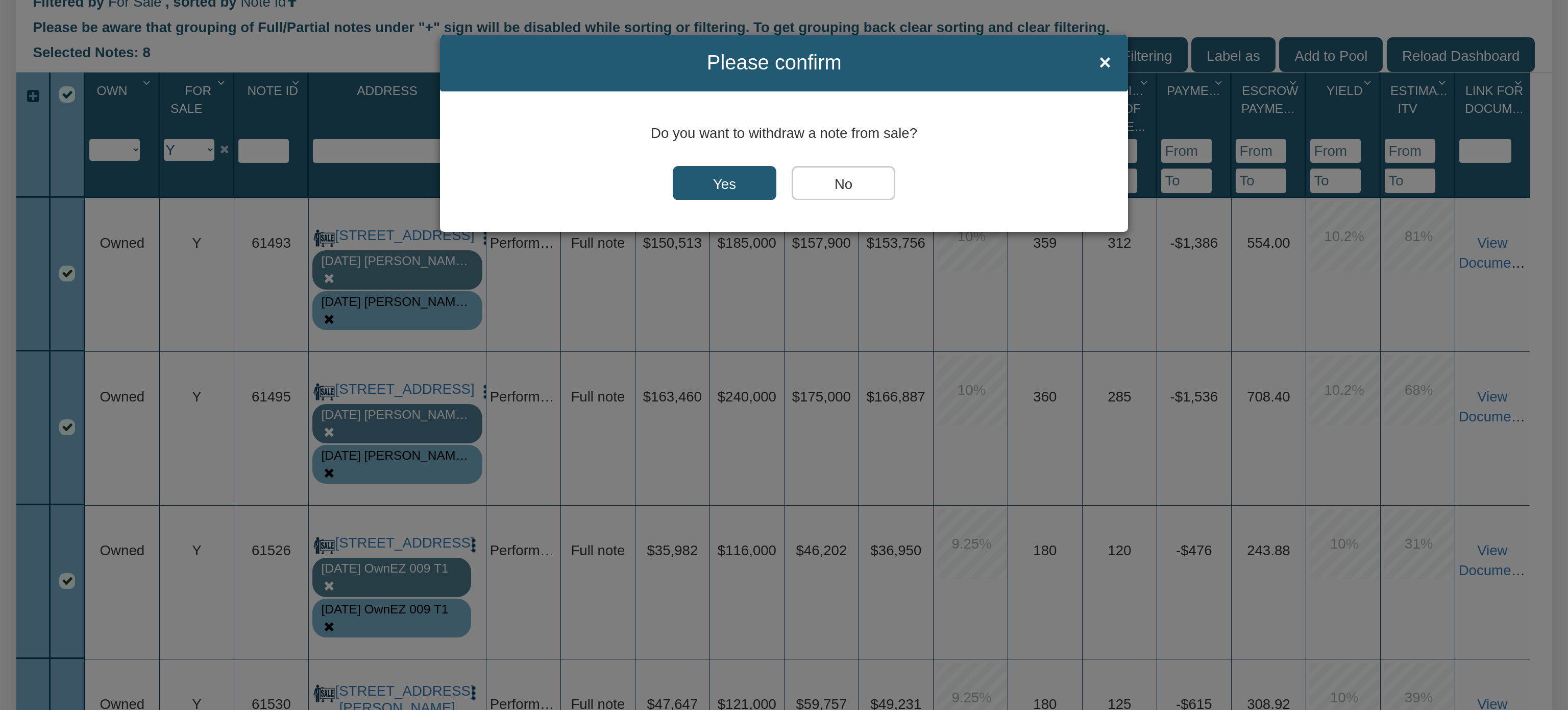
click at [713, 185] on input "Yes" at bounding box center [724, 183] width 103 height 35
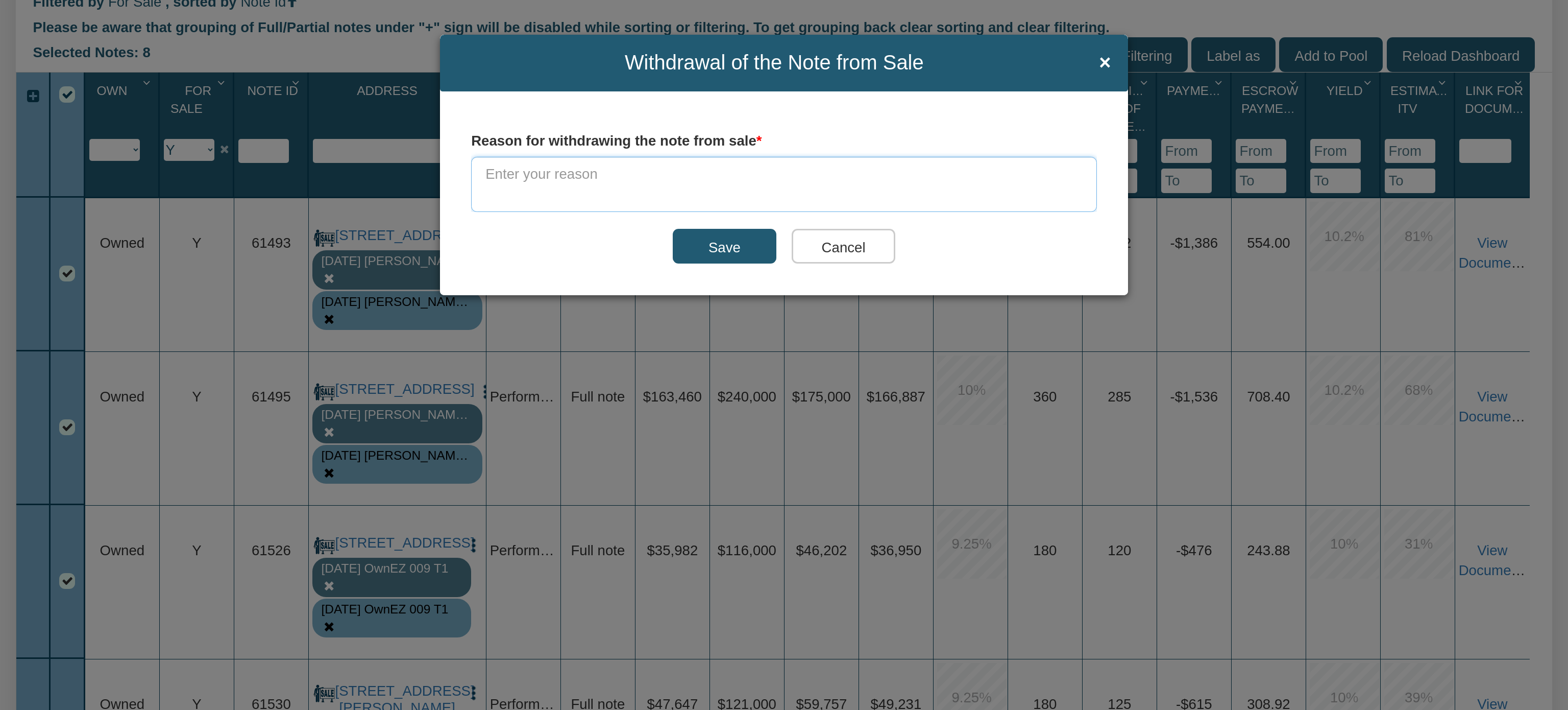
click at [580, 178] on textarea at bounding box center [784, 184] width 626 height 55
drag, startPoint x: 665, startPoint y: 177, endPoint x: 457, endPoint y: 156, distance: 209.1
click at [457, 156] on div "Reason for withdrawing the note from sale Completing due diligence. Save Cancel" at bounding box center [784, 193] width 688 height 203
type textarea "Completing due diligence."
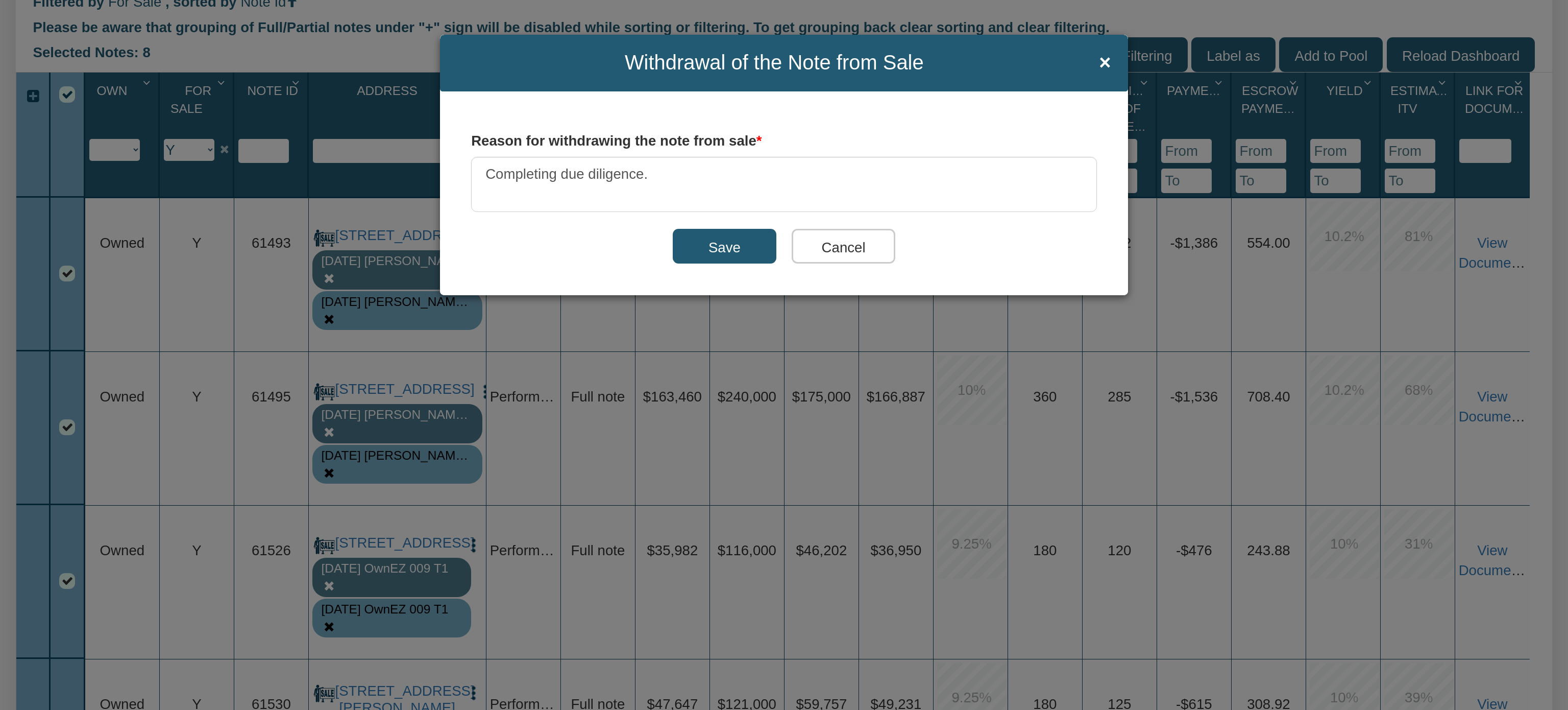
click at [694, 255] on input "Save" at bounding box center [724, 246] width 103 height 35
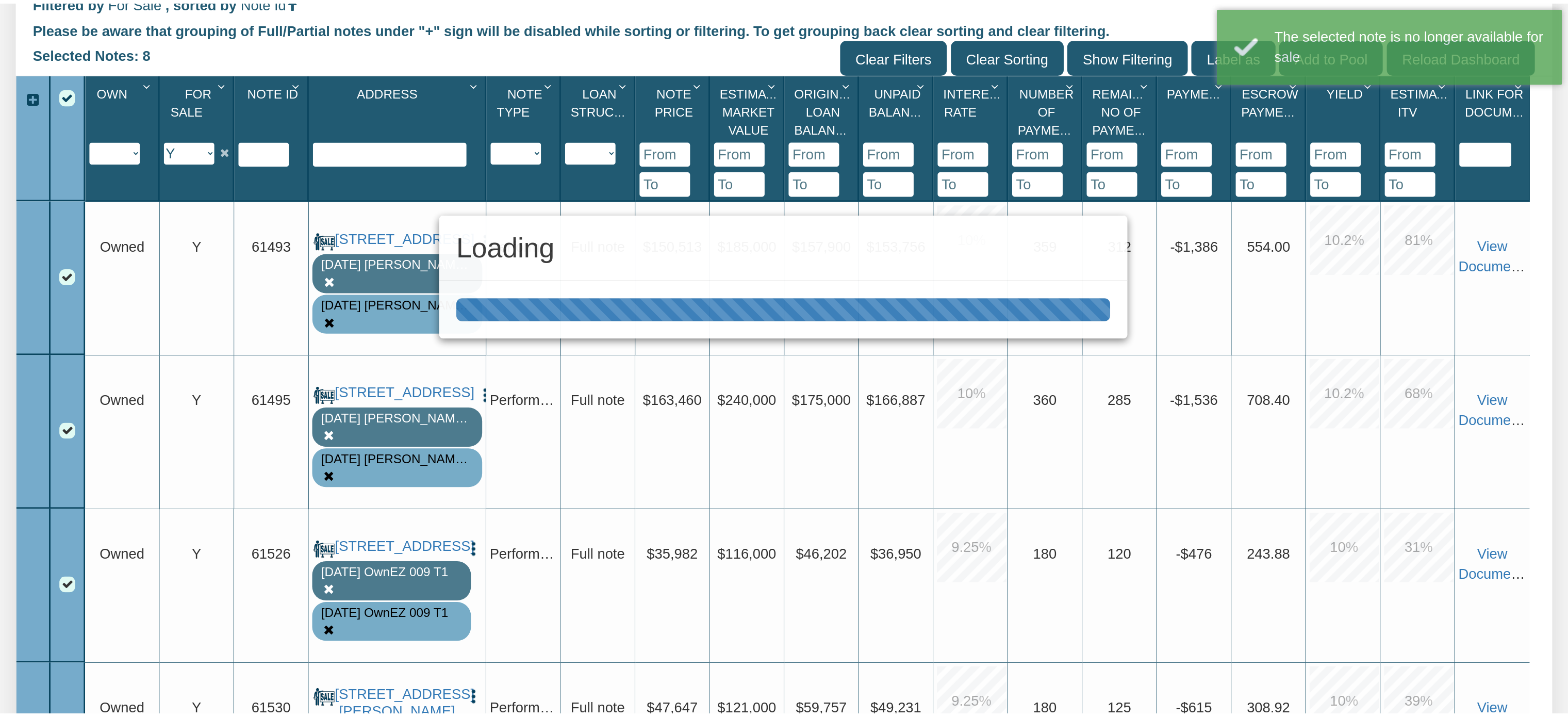
scroll to position [390, 0]
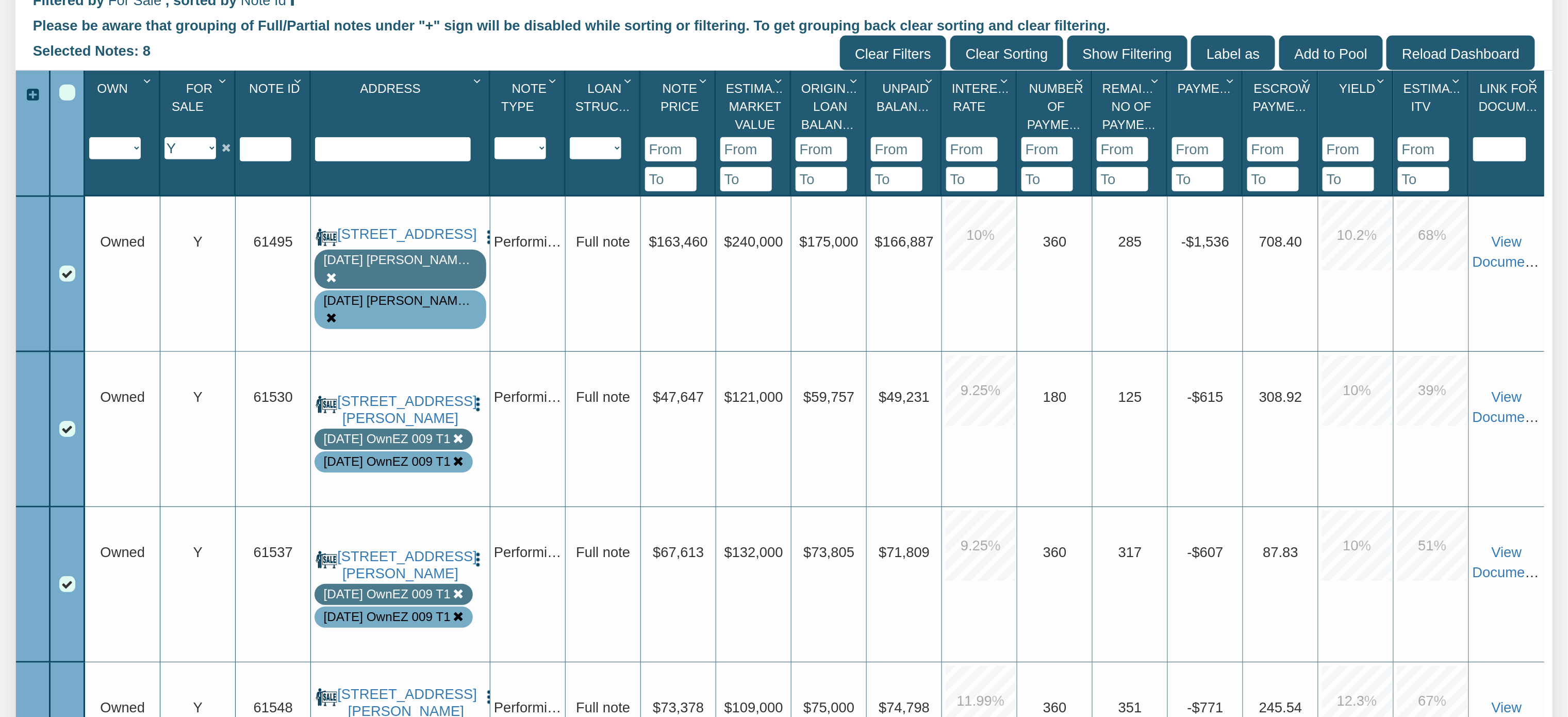
click at [481, 233] on img "button" at bounding box center [489, 237] width 17 height 17
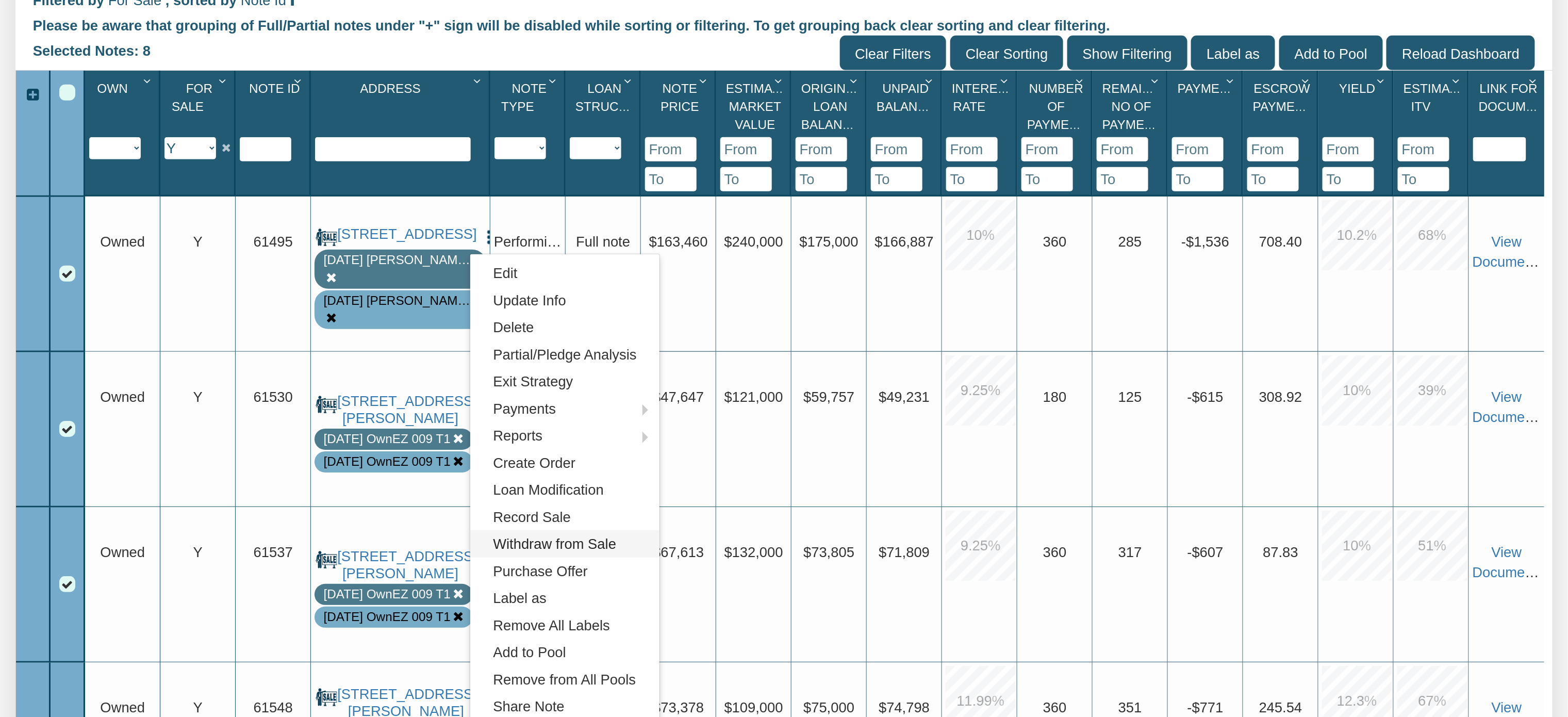
click at [537, 547] on link "Withdraw from Sale" at bounding box center [565, 544] width 189 height 27
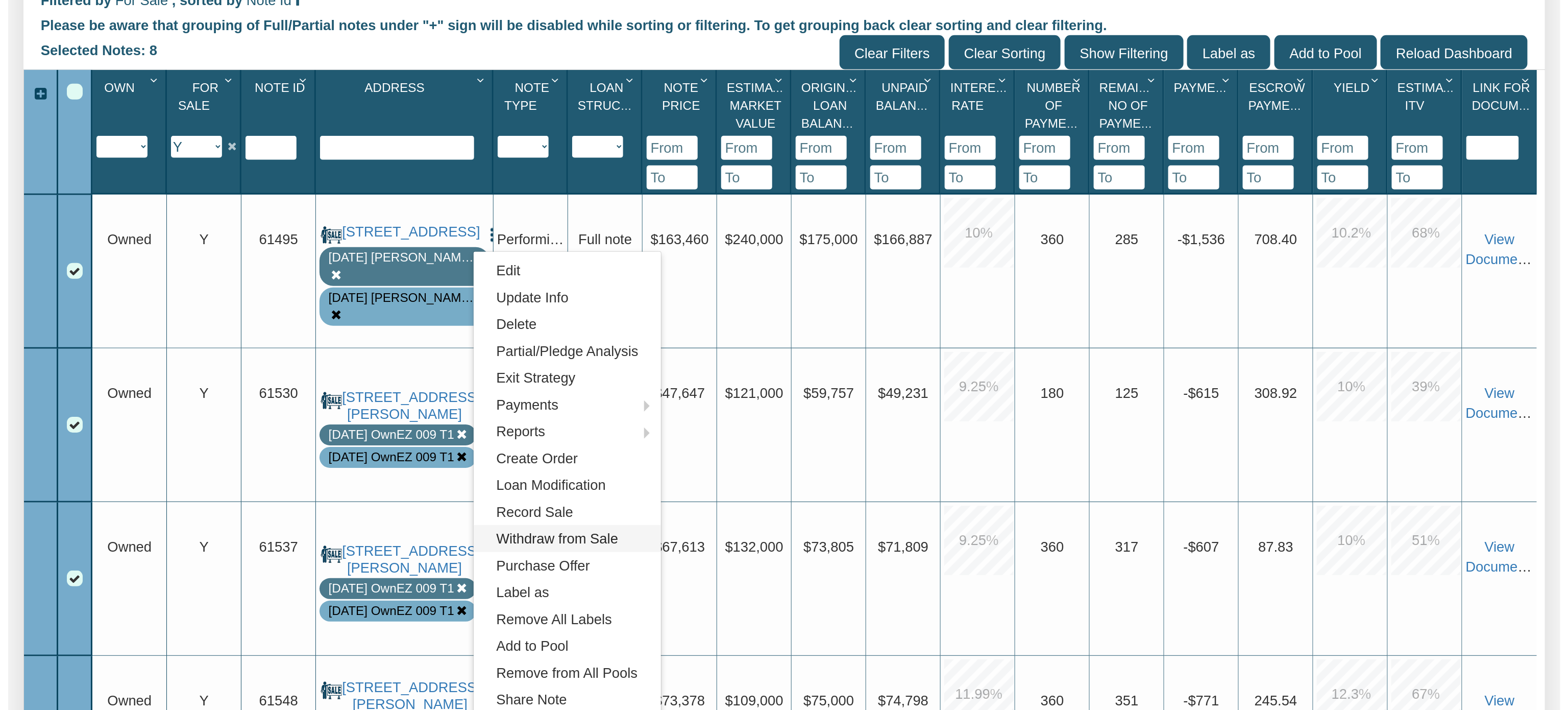
scroll to position [388, 0]
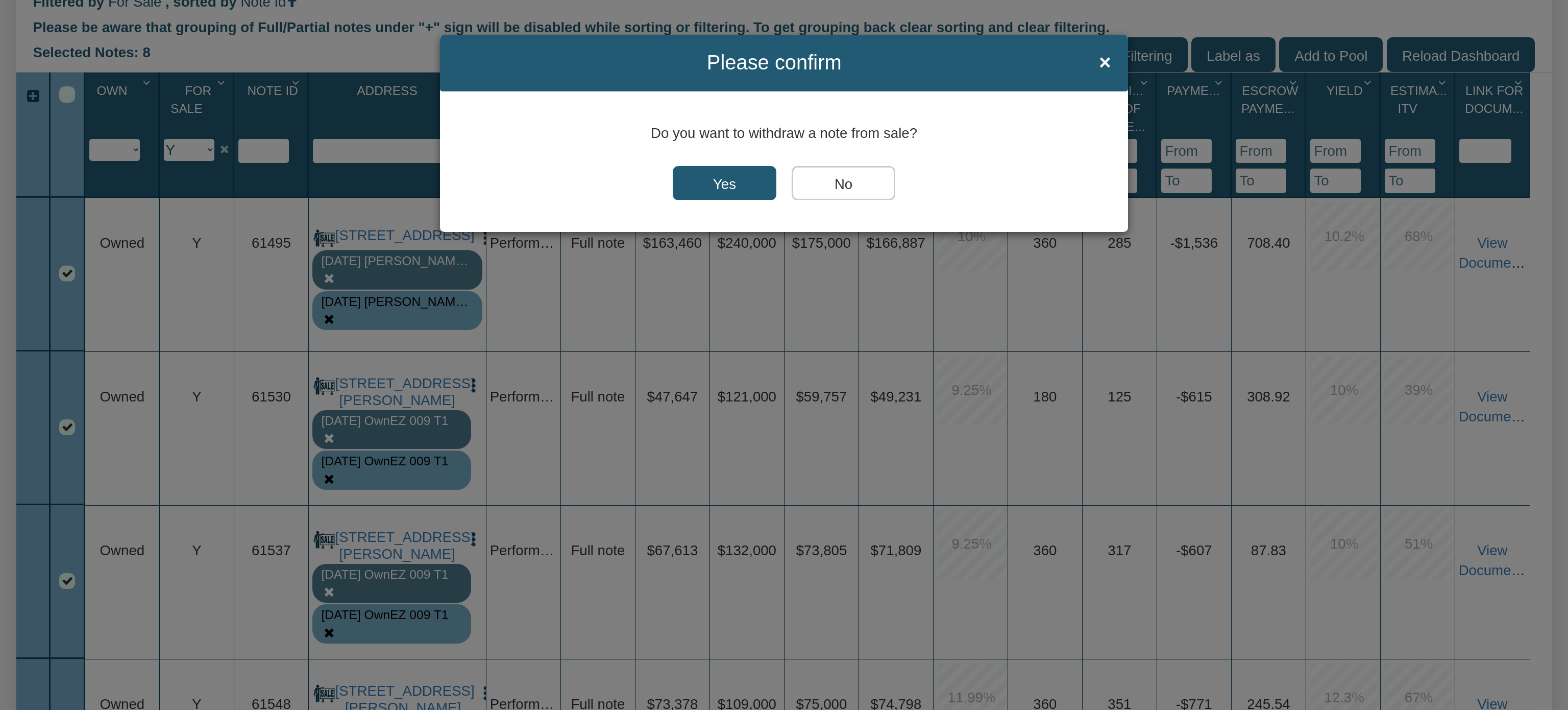
click at [721, 180] on input "Yes" at bounding box center [724, 183] width 103 height 35
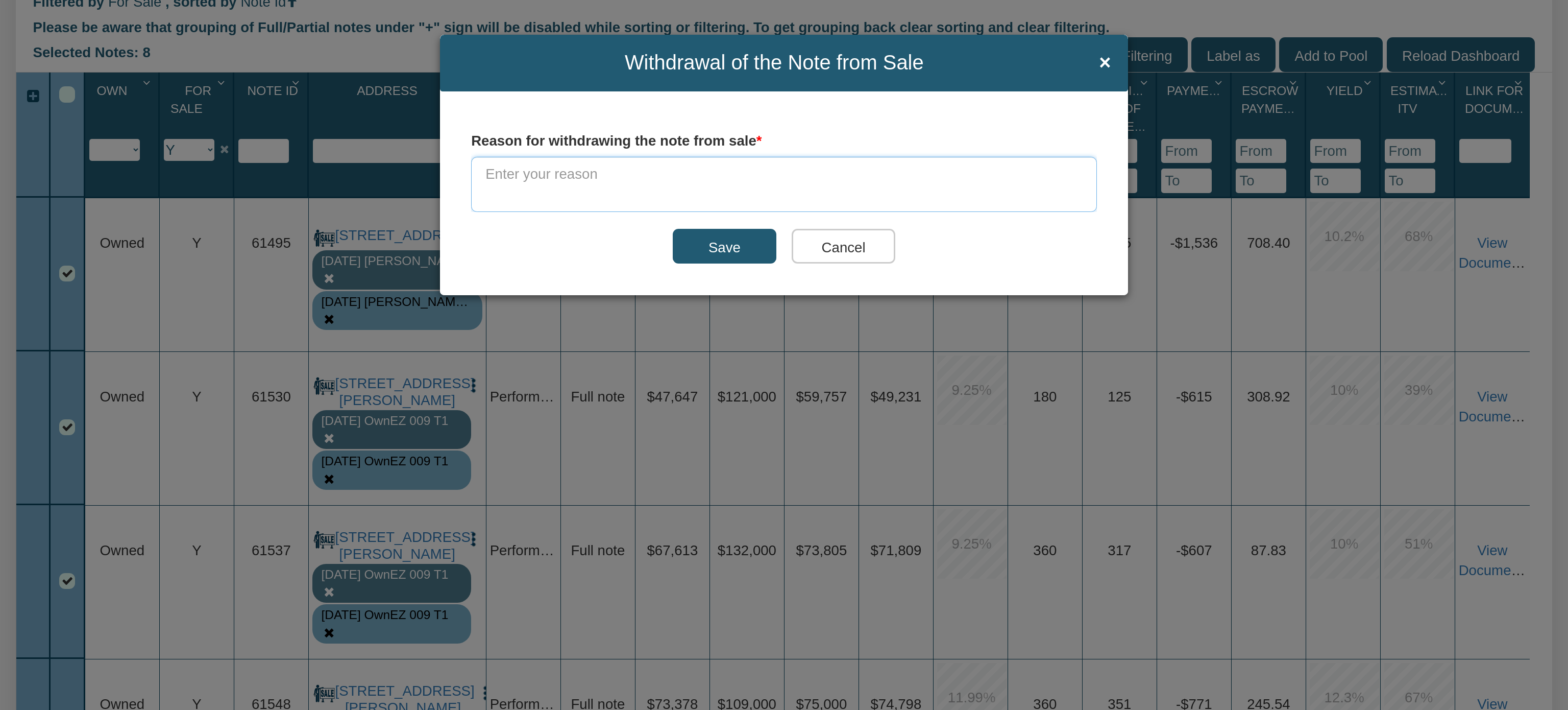
click at [656, 175] on textarea at bounding box center [784, 184] width 626 height 55
paste textarea "Completing due diligence."
type textarea "Completing due diligence."
click at [727, 240] on input "Save" at bounding box center [724, 246] width 103 height 35
